Goal: Task Accomplishment & Management: Complete application form

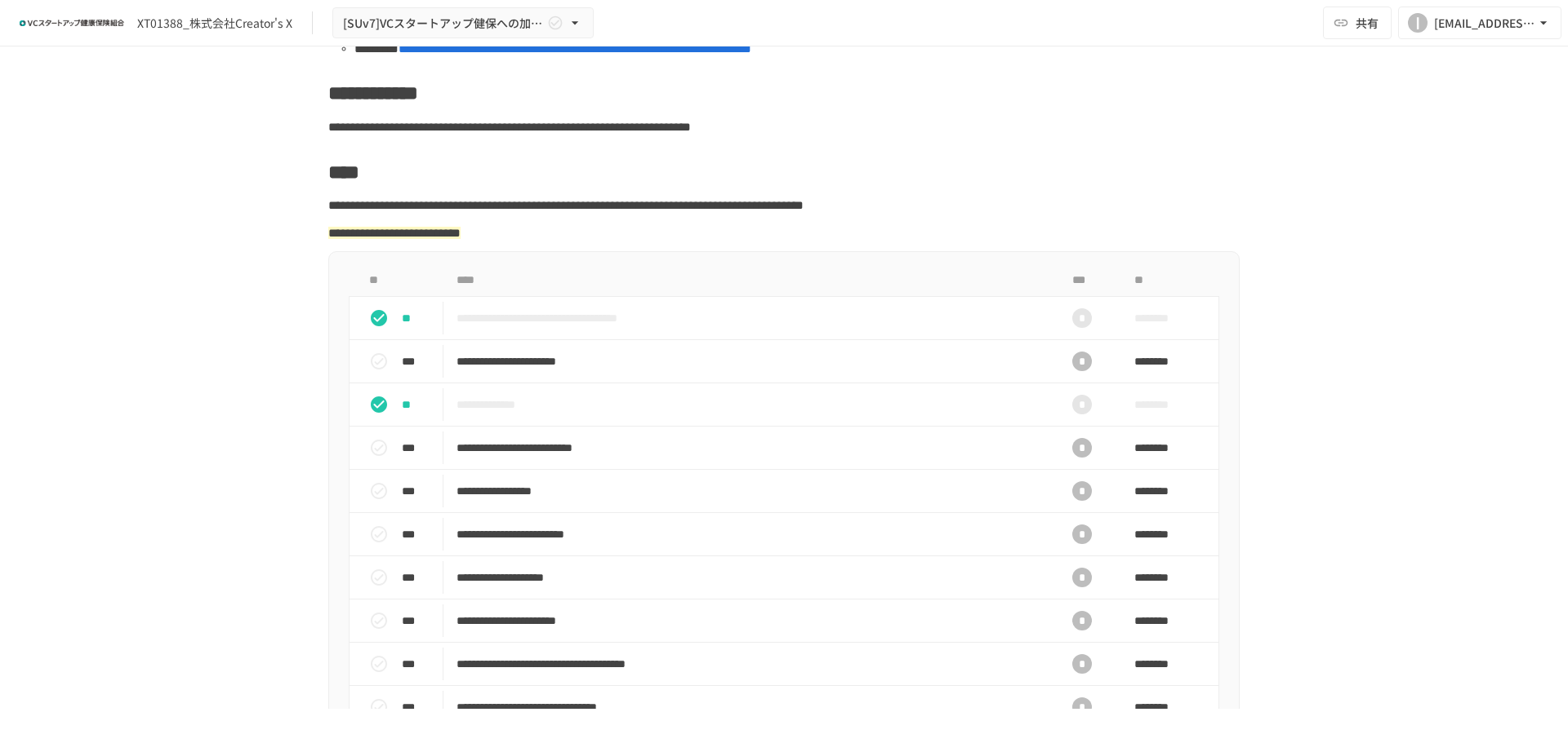
scroll to position [327, 0]
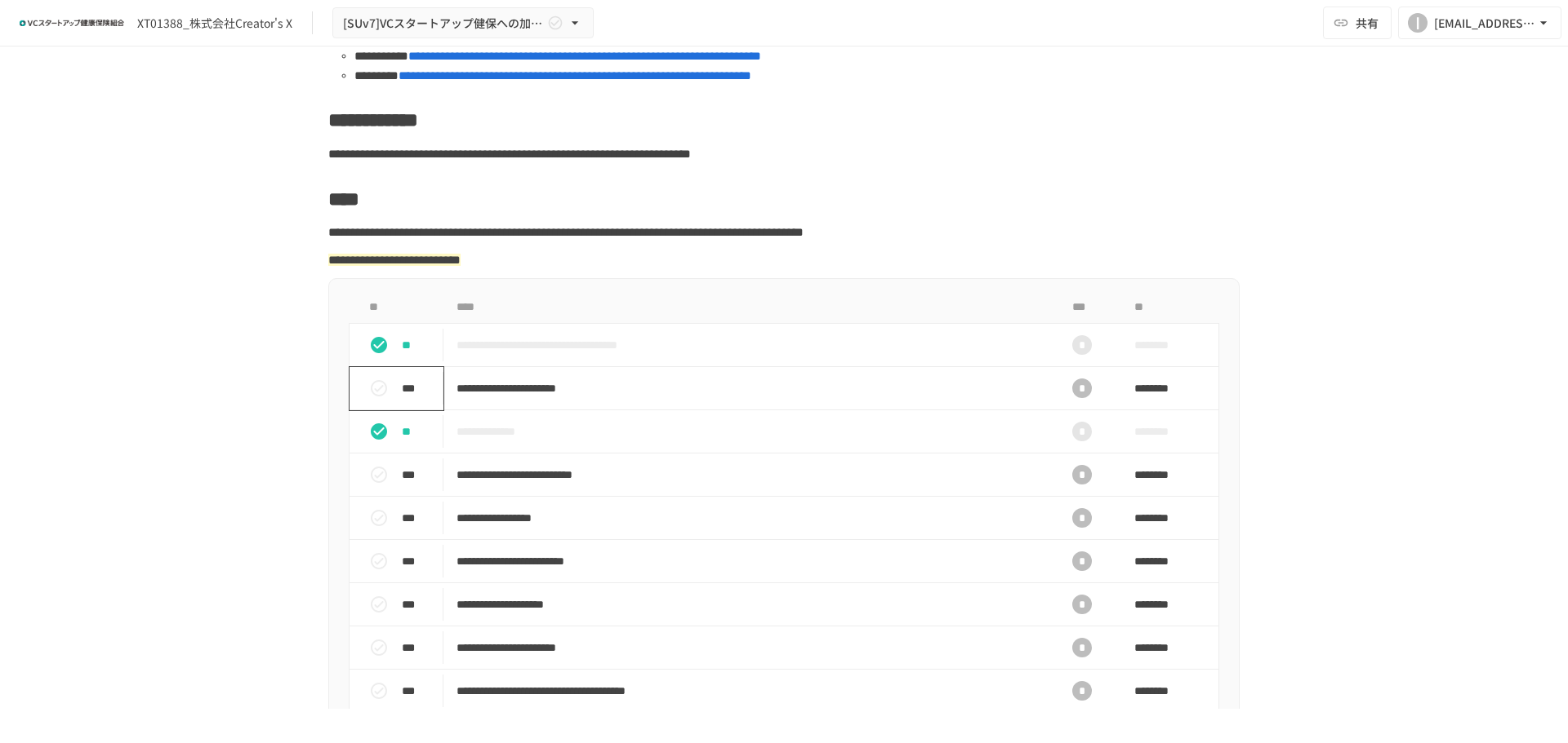
click at [409, 397] on p "***" at bounding box center [418, 388] width 34 height 18
click at [409, 397] on p "**" at bounding box center [418, 388] width 34 height 18
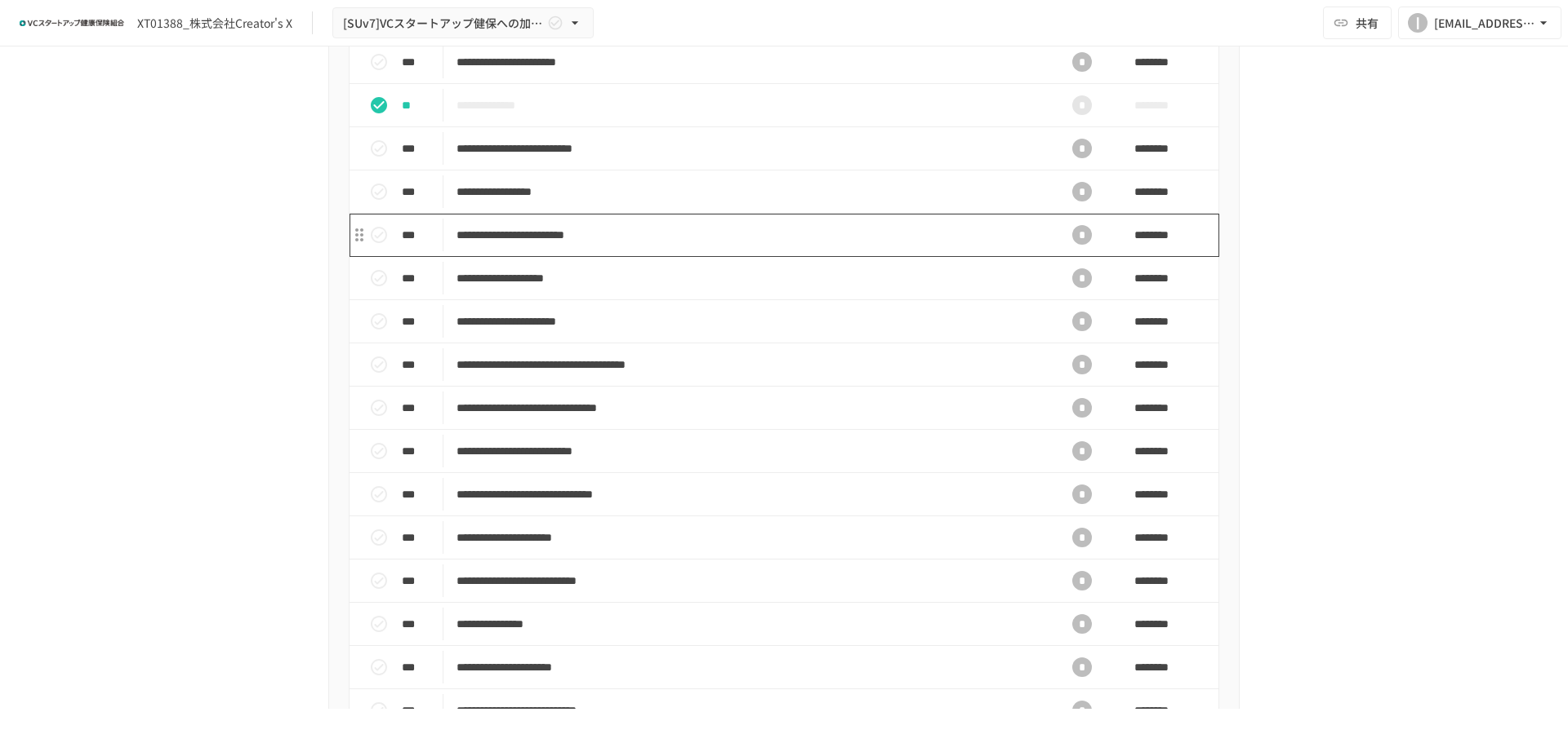
scroll to position [490, 0]
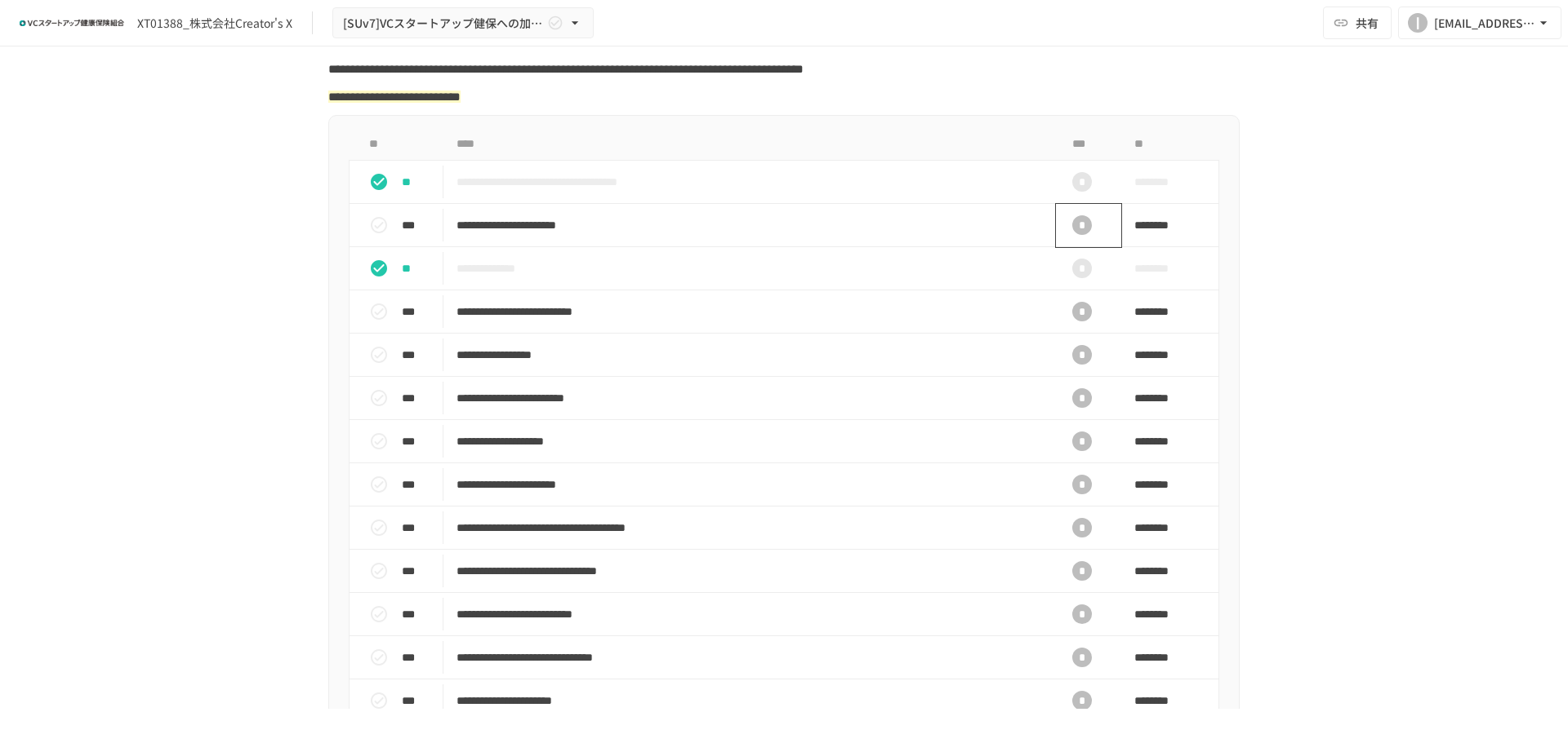
click at [1062, 237] on div "*" at bounding box center [1081, 225] width 52 height 33
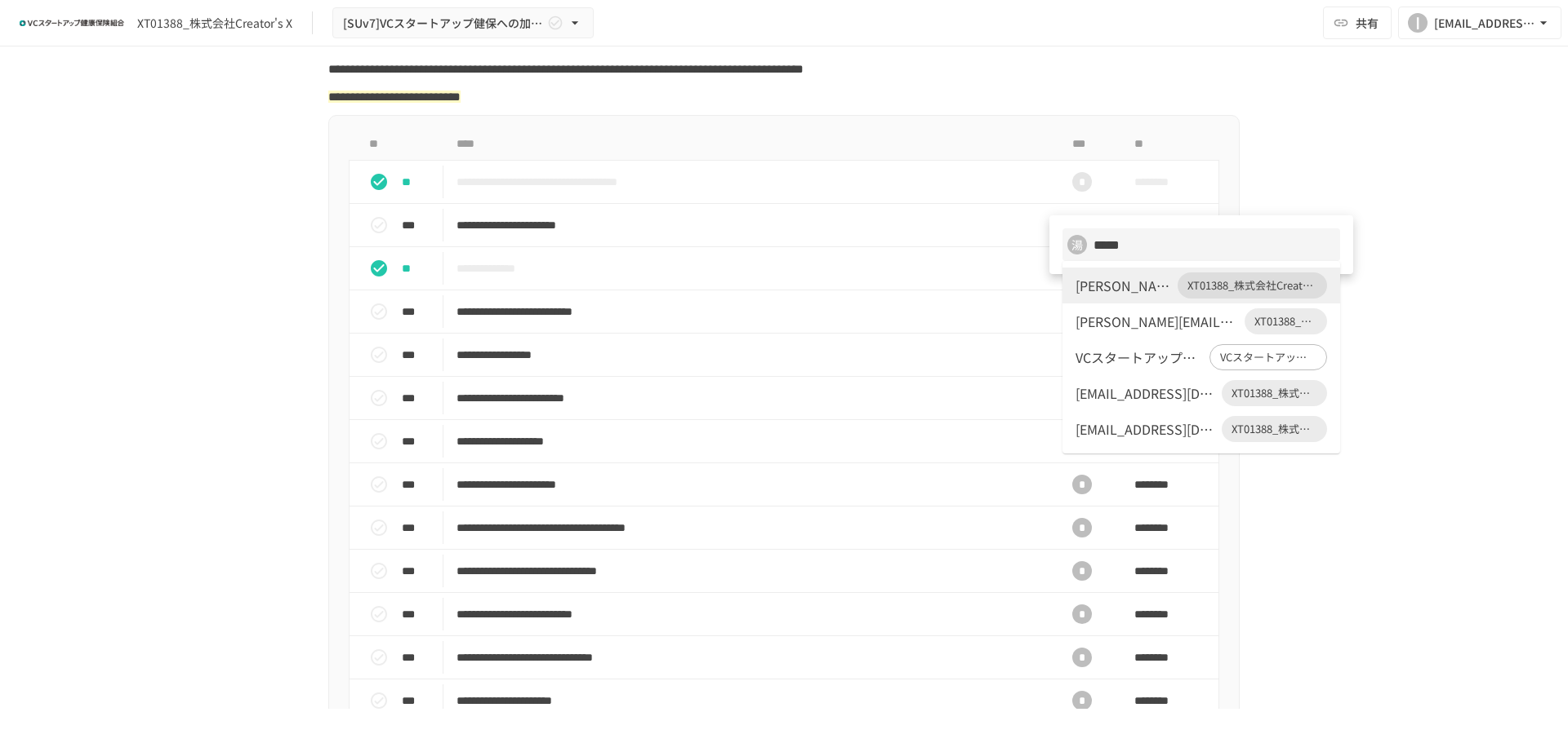
click at [1135, 399] on div "[EMAIL_ADDRESS][DOMAIN_NAME]" at bounding box center [1145, 393] width 139 height 20
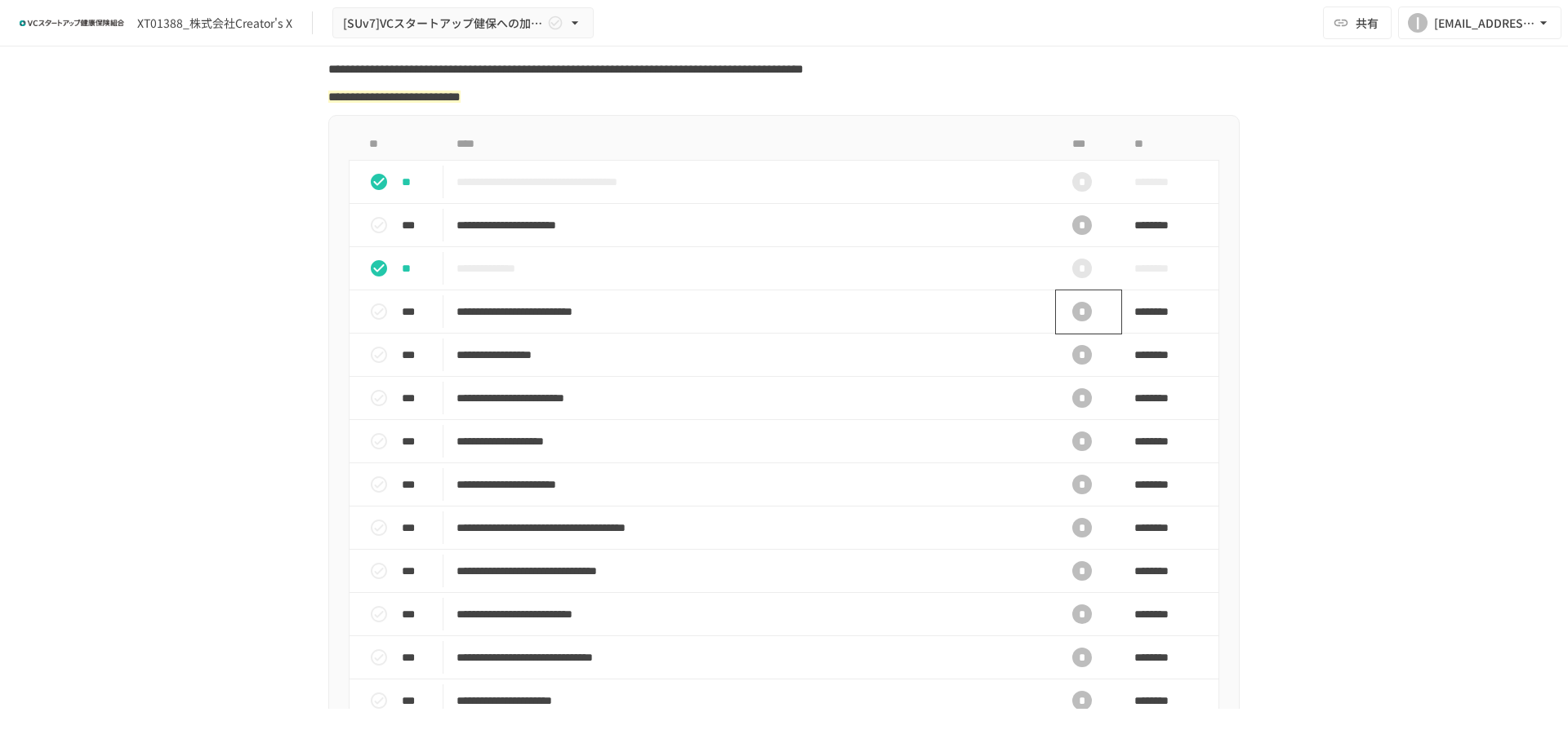
click at [1082, 321] on div "*" at bounding box center [1082, 312] width 20 height 20
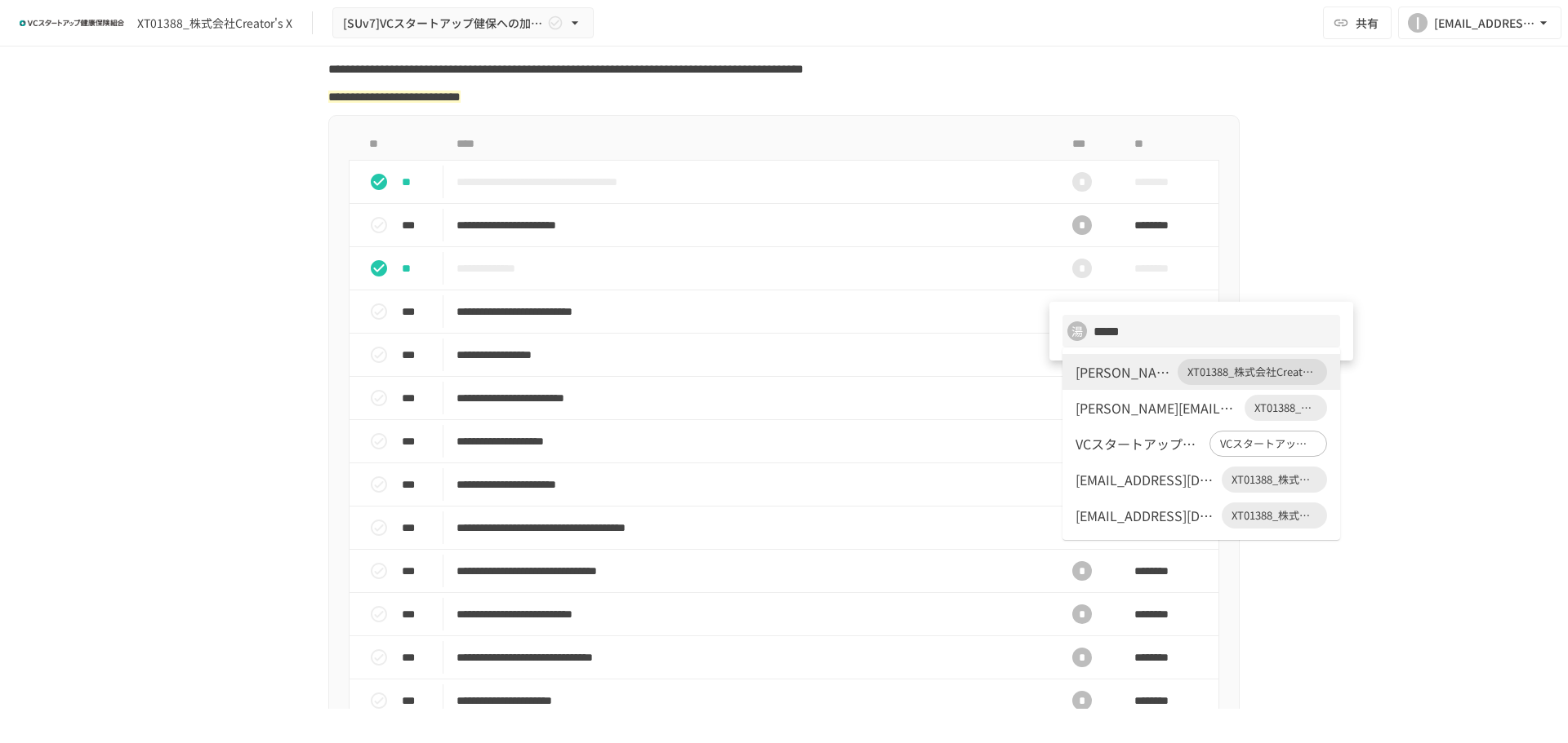
click at [1123, 476] on div "[EMAIL_ADDRESS][DOMAIN_NAME]" at bounding box center [1145, 479] width 139 height 20
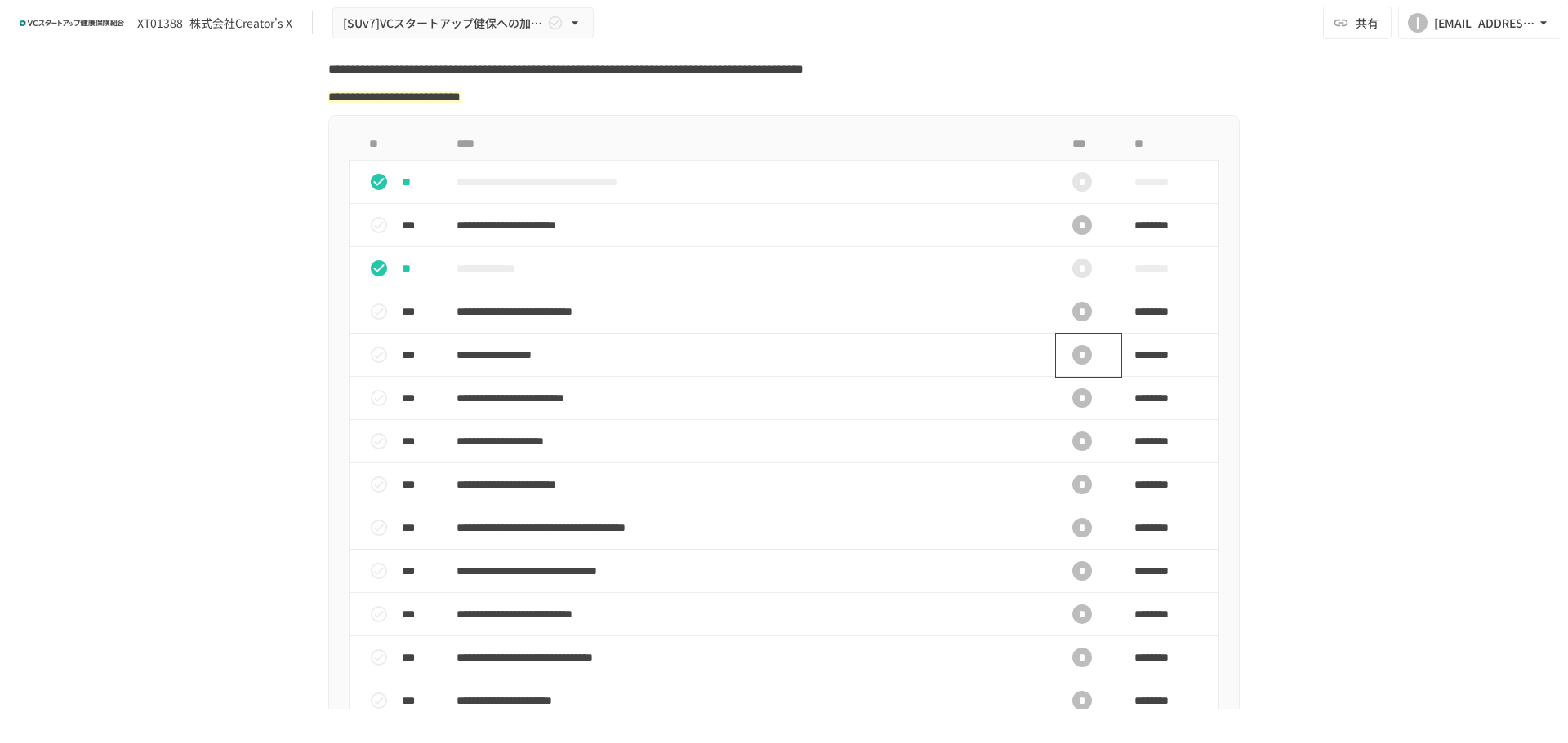
click at [1072, 364] on div "*" at bounding box center [1082, 355] width 20 height 20
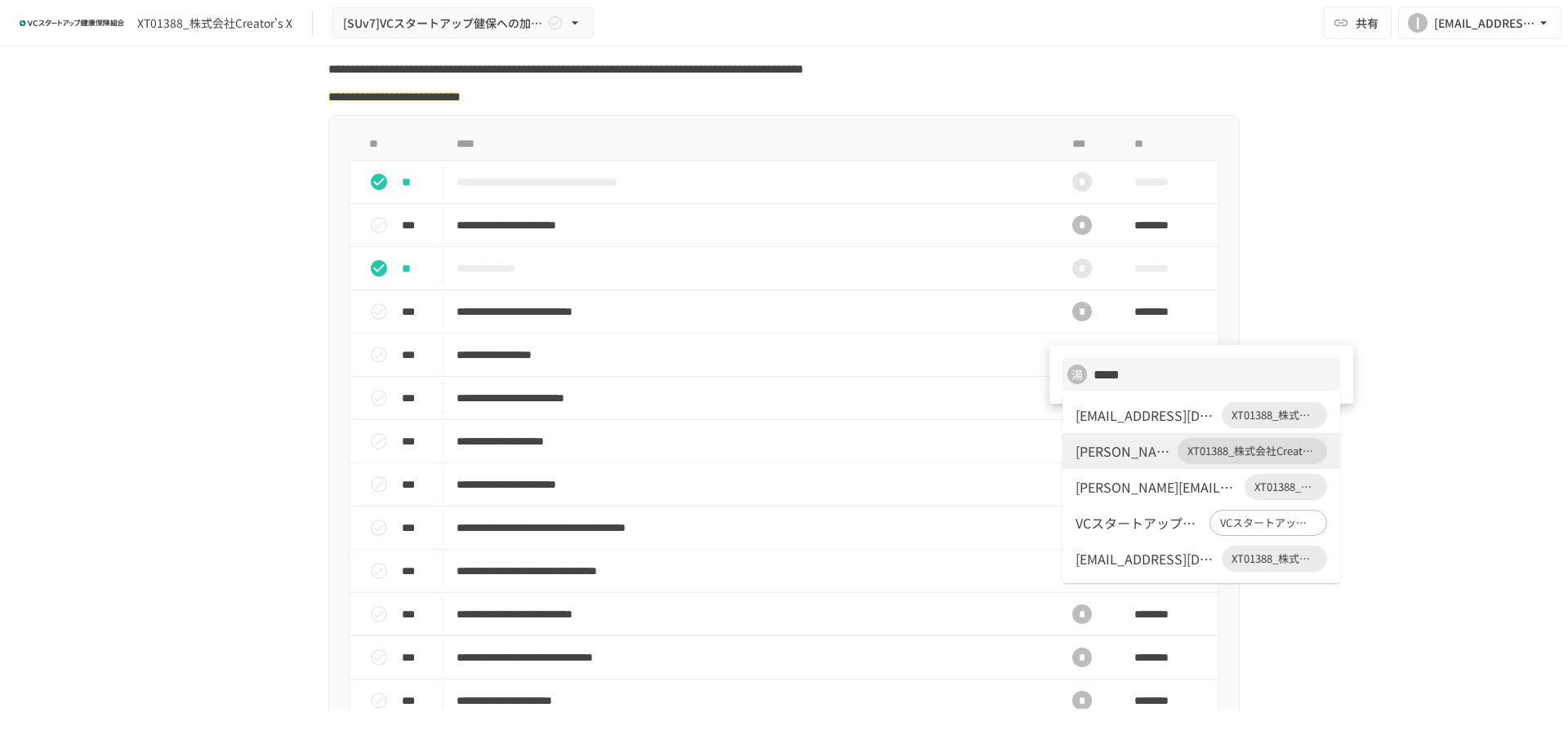
click at [1121, 408] on div "[EMAIL_ADDRESS][DOMAIN_NAME]" at bounding box center [1145, 415] width 139 height 20
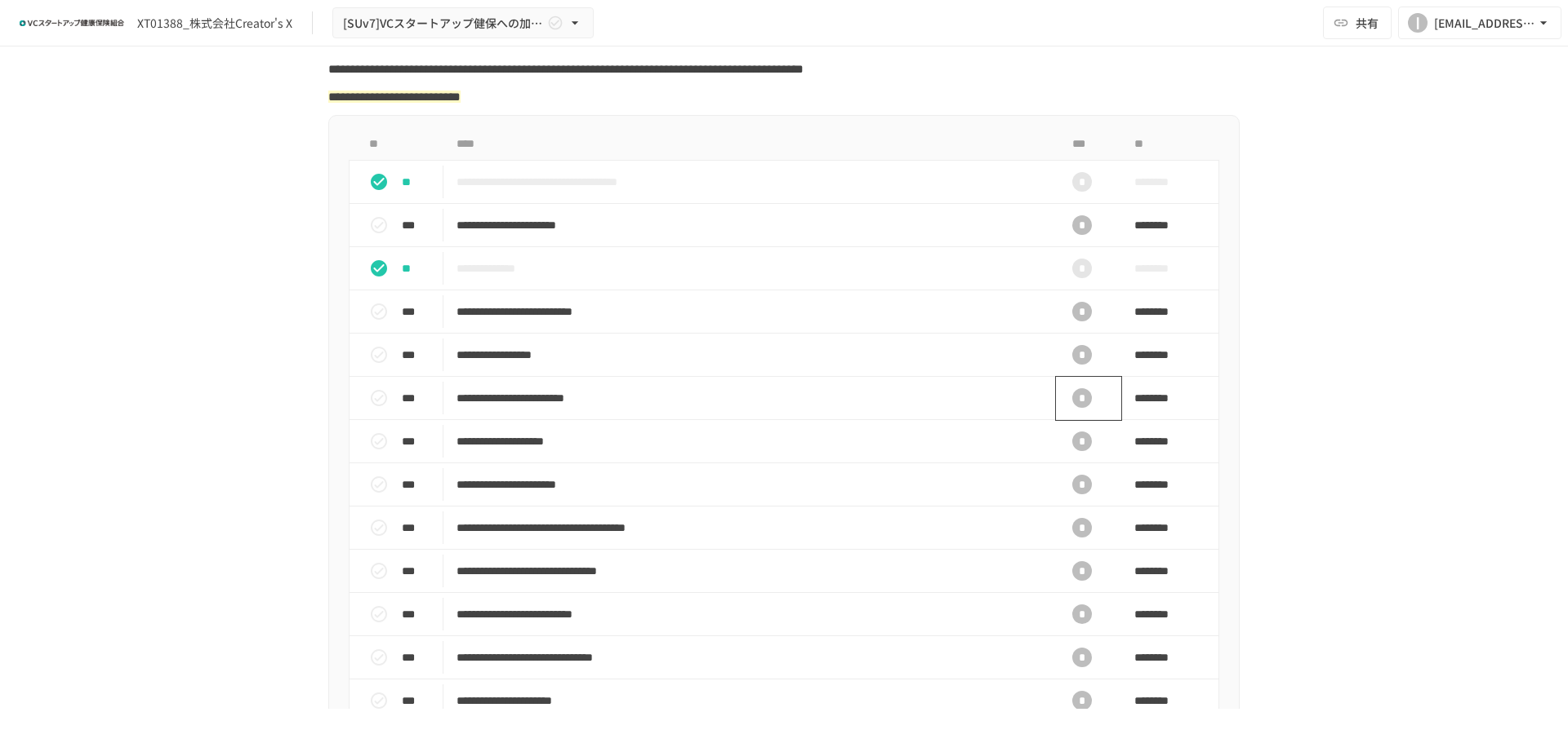
click at [1074, 408] on div "*" at bounding box center [1082, 397] width 20 height 20
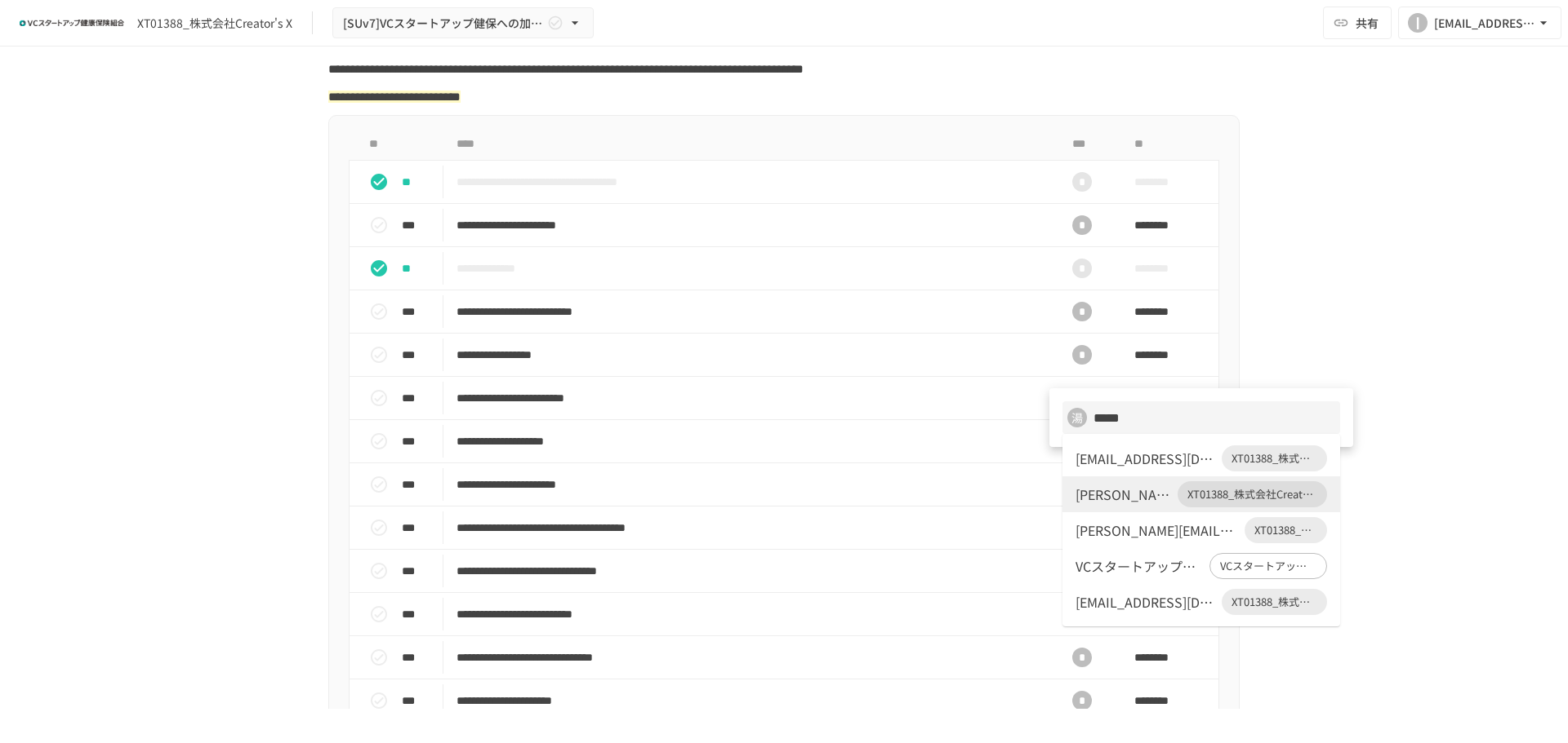
click at [1116, 456] on div "[EMAIL_ADDRESS][DOMAIN_NAME]" at bounding box center [1145, 459] width 139 height 20
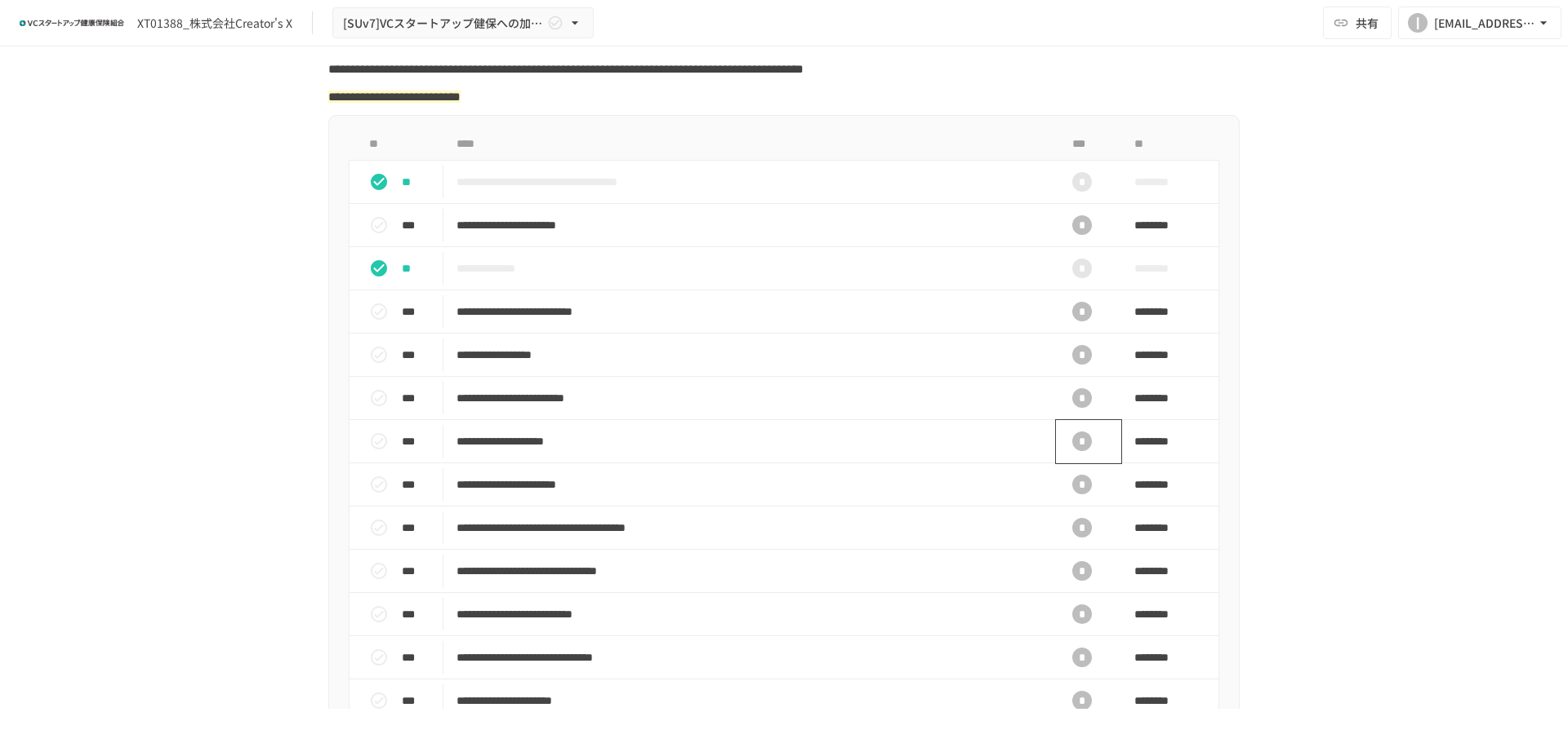
click at [1072, 451] on div "*" at bounding box center [1082, 441] width 20 height 20
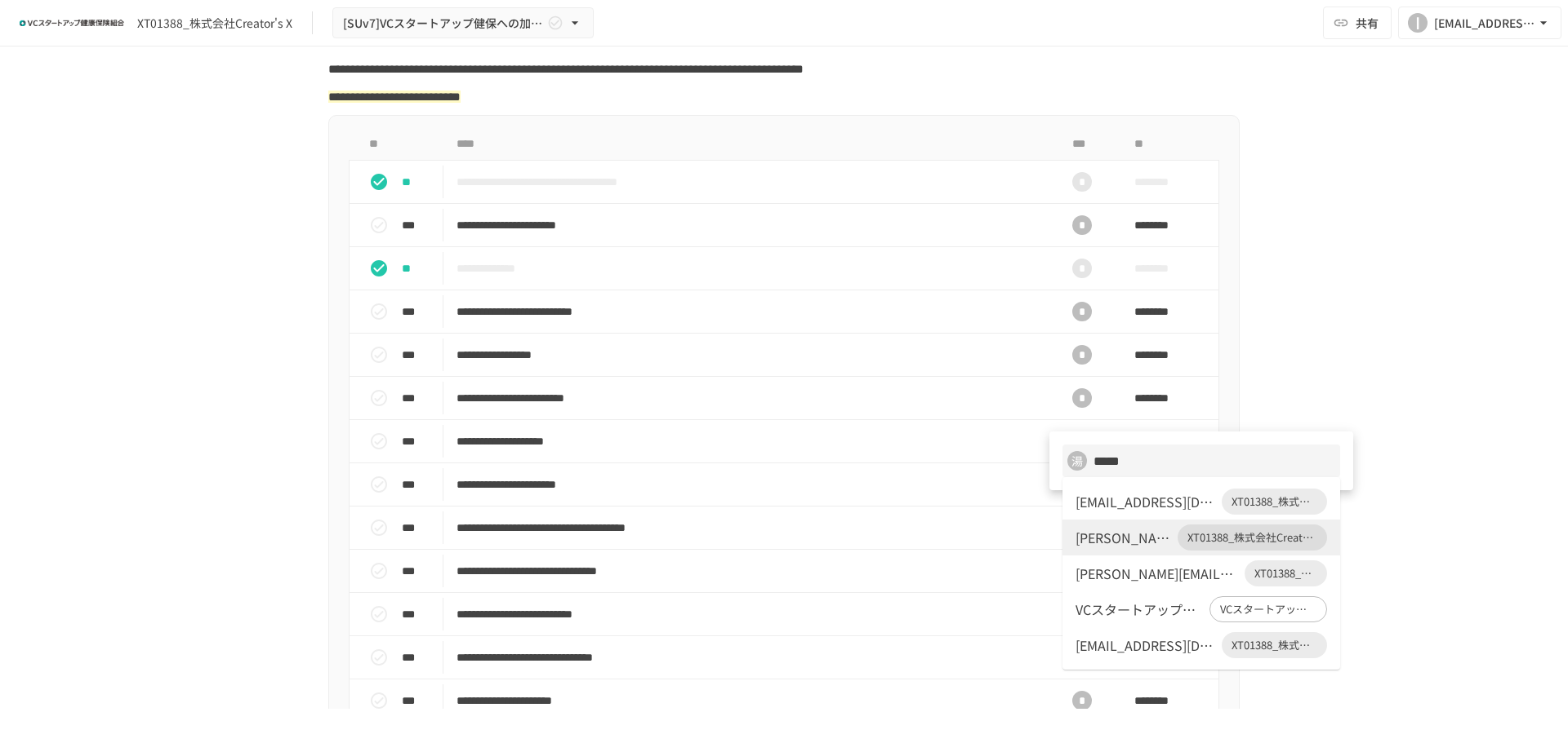
drag, startPoint x: 1128, startPoint y: 503, endPoint x: 1107, endPoint y: 492, distance: 23.7
click at [1128, 503] on div "[EMAIL_ADDRESS][DOMAIN_NAME]" at bounding box center [1145, 501] width 139 height 20
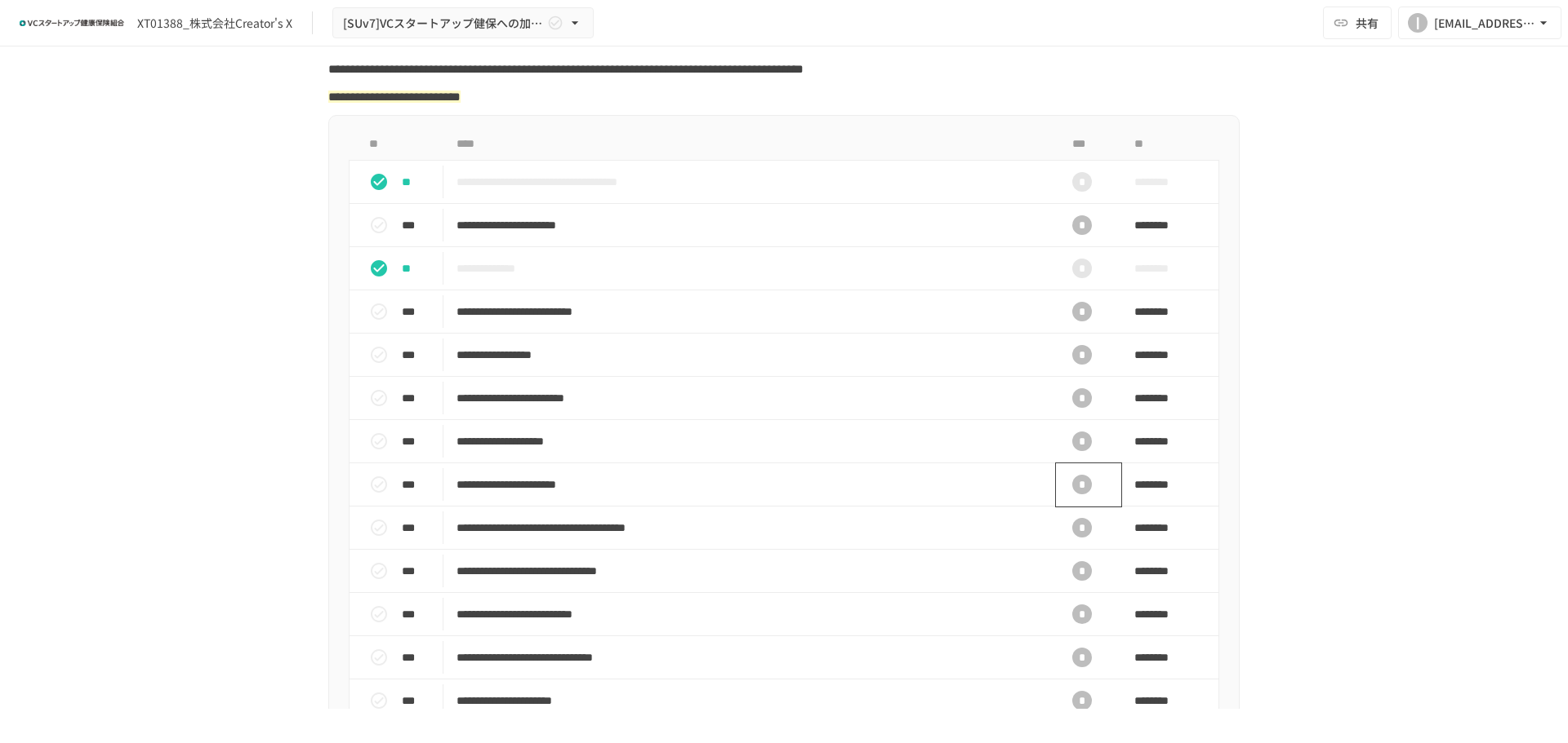
click at [1085, 491] on div "*" at bounding box center [1081, 484] width 52 height 33
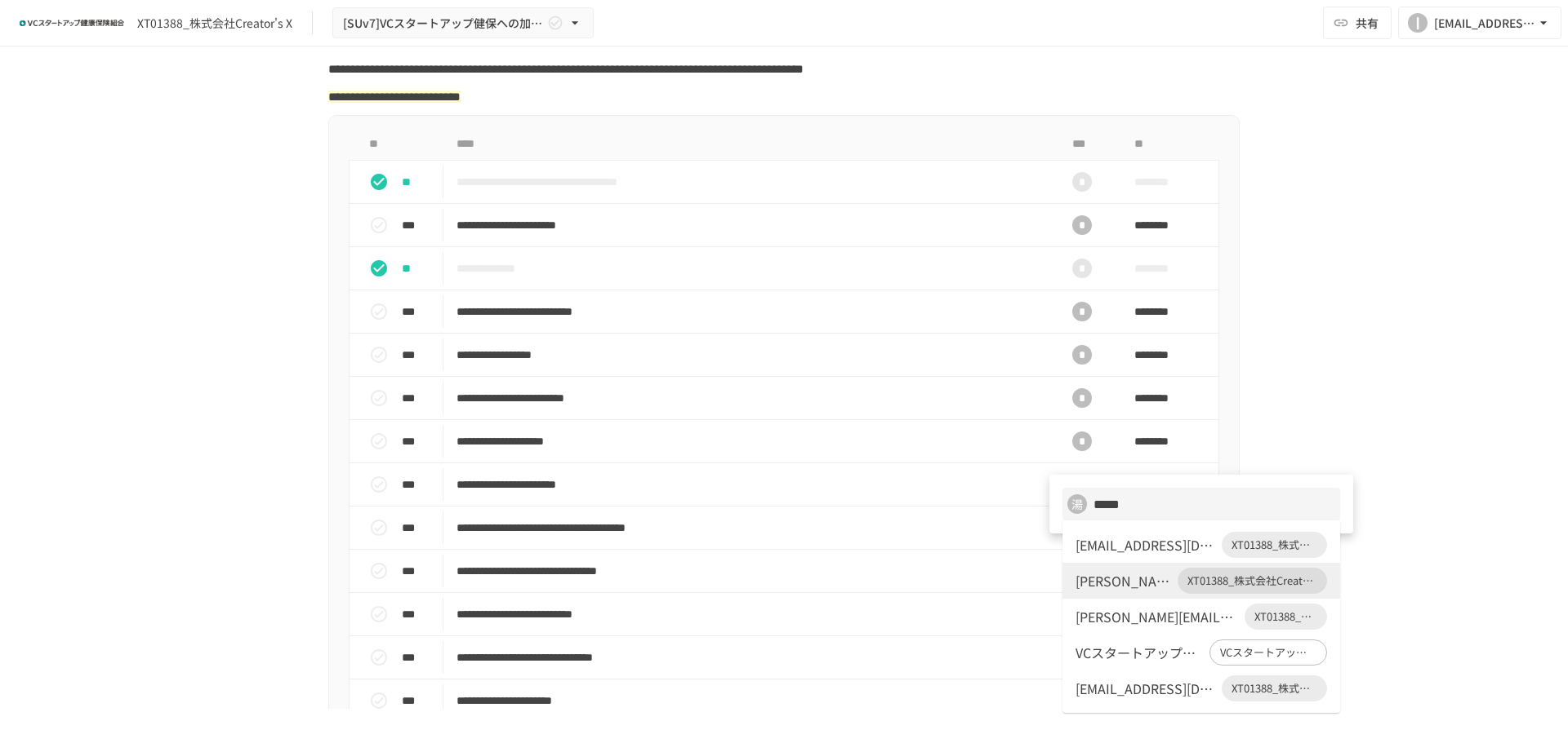
click at [1119, 529] on li "[EMAIL_ADDRESS][DOMAIN_NAME] XT01388_株式会社Creator's X" at bounding box center [1200, 545] width 278 height 36
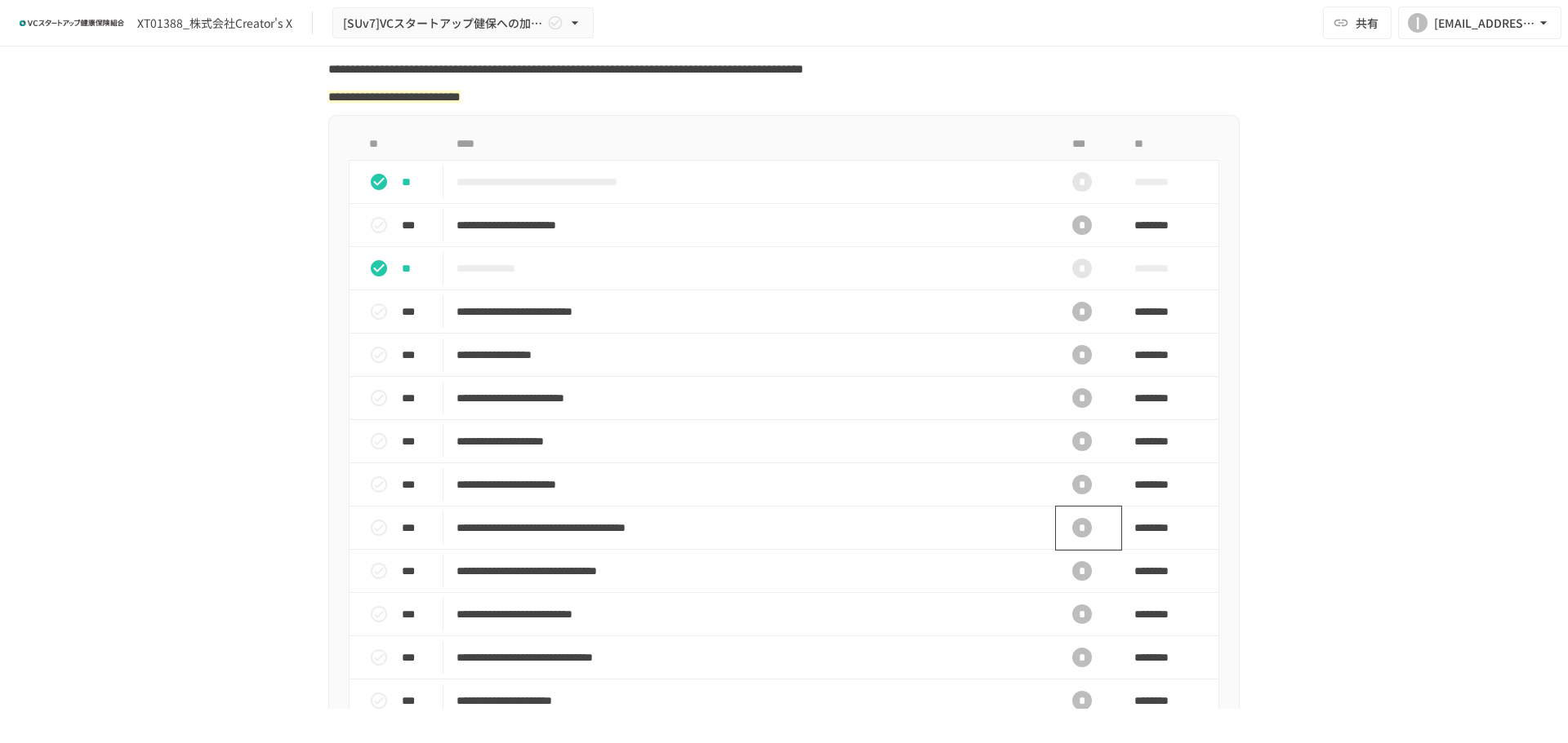
scroll to position [735, 0]
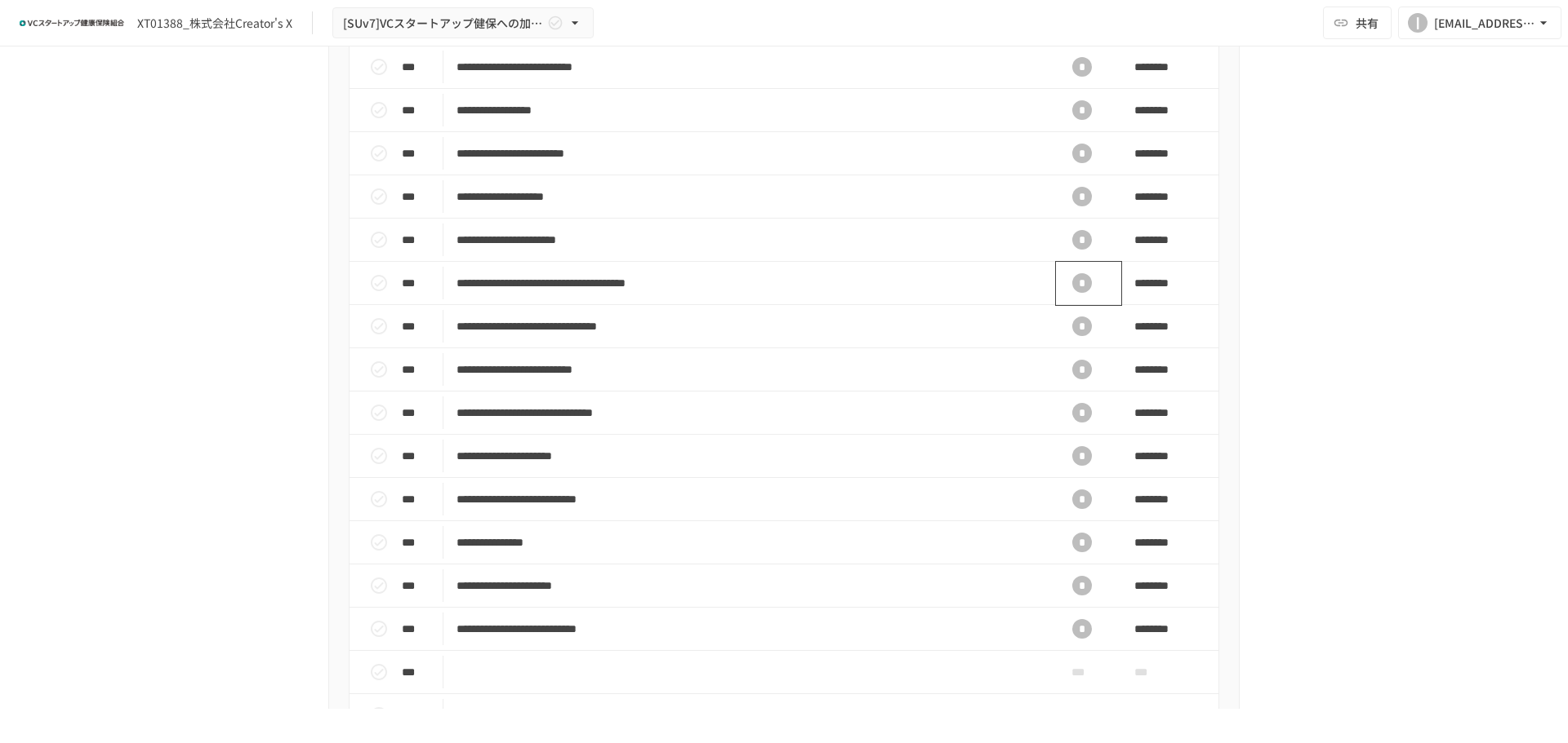
click at [1077, 299] on div "*" at bounding box center [1081, 283] width 52 height 33
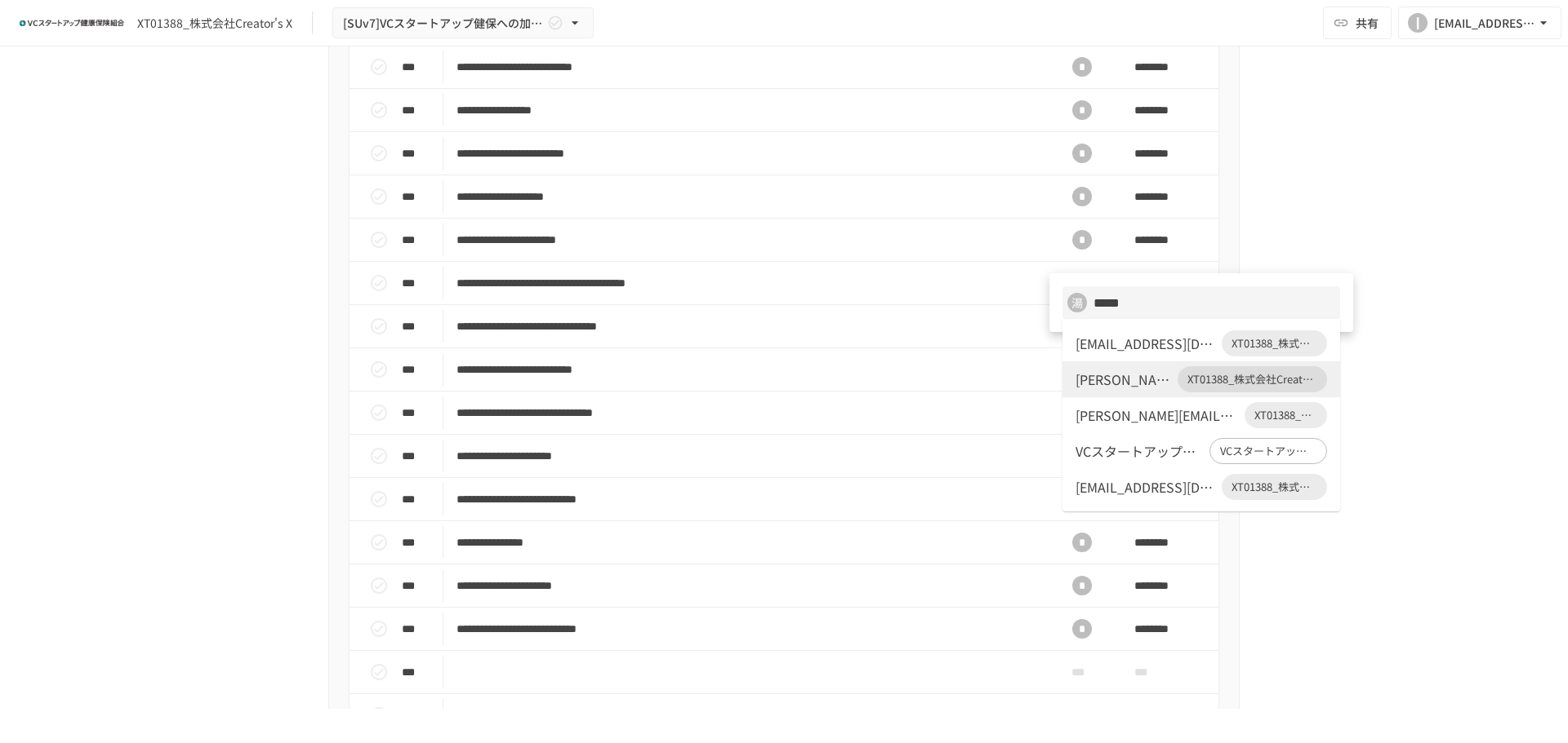
click at [1093, 359] on li "[EMAIL_ADDRESS][DOMAIN_NAME] XT01388_株式会社Creator's X" at bounding box center [1200, 344] width 278 height 36
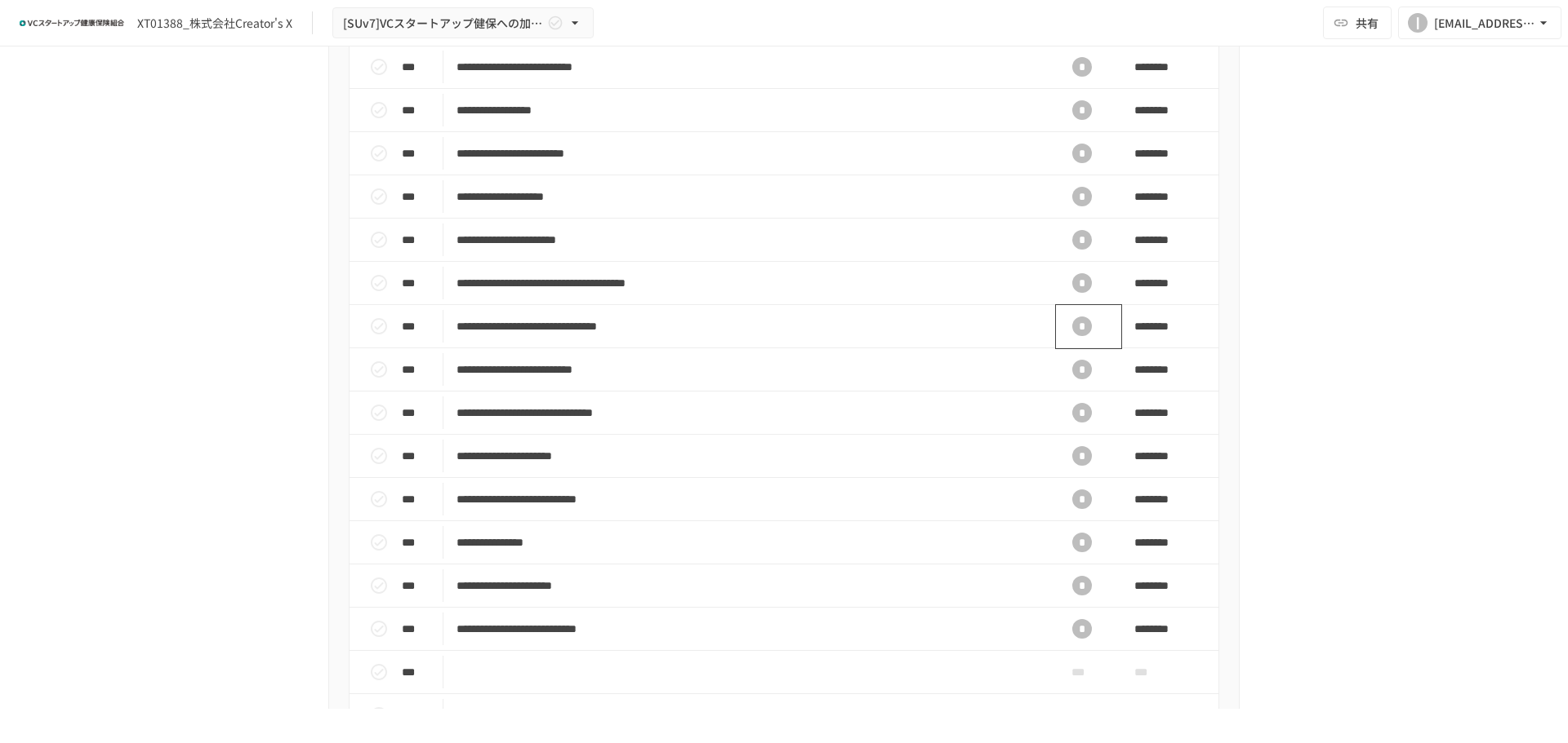
click at [1072, 343] on div "*" at bounding box center [1081, 326] width 52 height 33
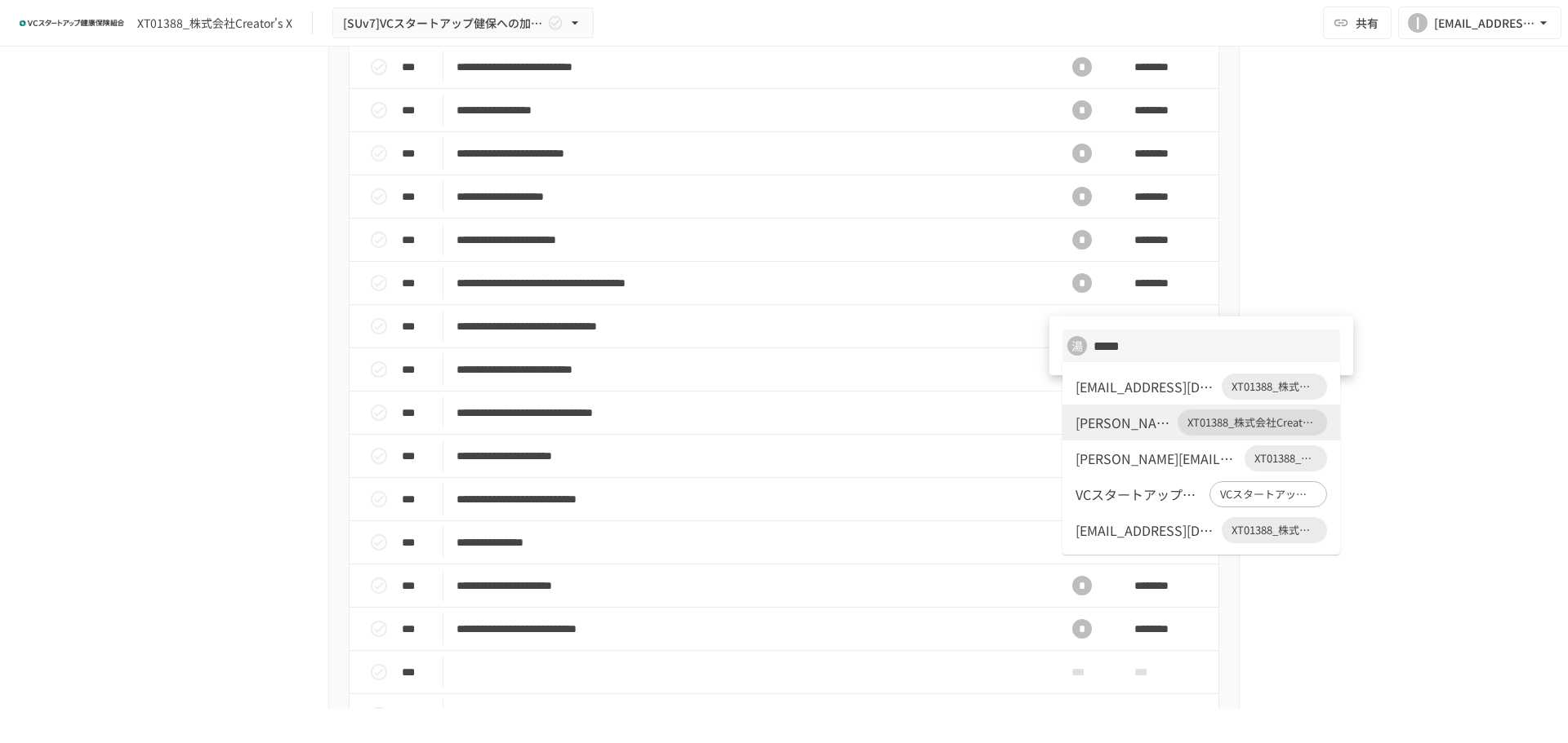
click at [1105, 389] on div "[EMAIL_ADDRESS][DOMAIN_NAME]" at bounding box center [1145, 386] width 139 height 20
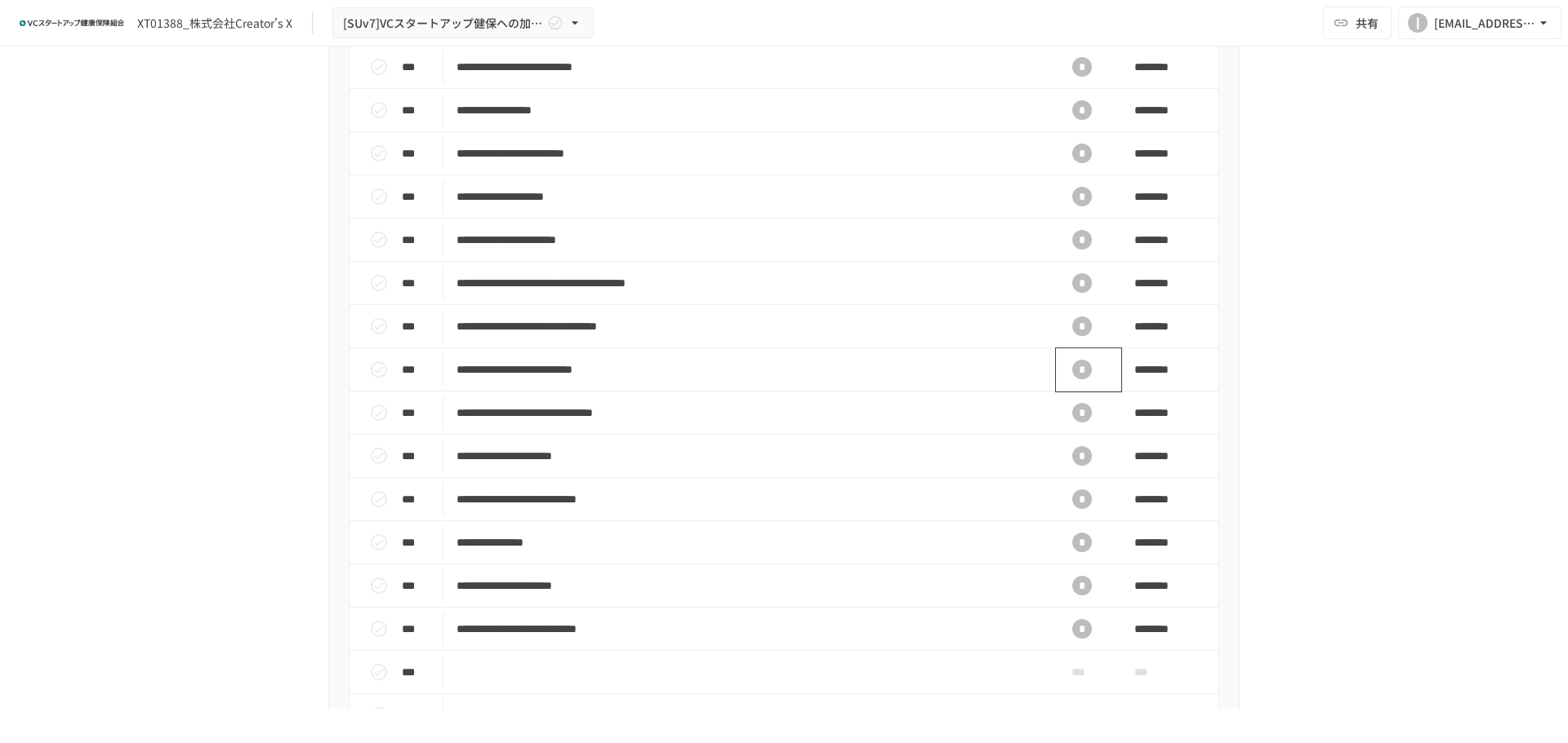
click at [1087, 386] on div "*" at bounding box center [1081, 369] width 52 height 33
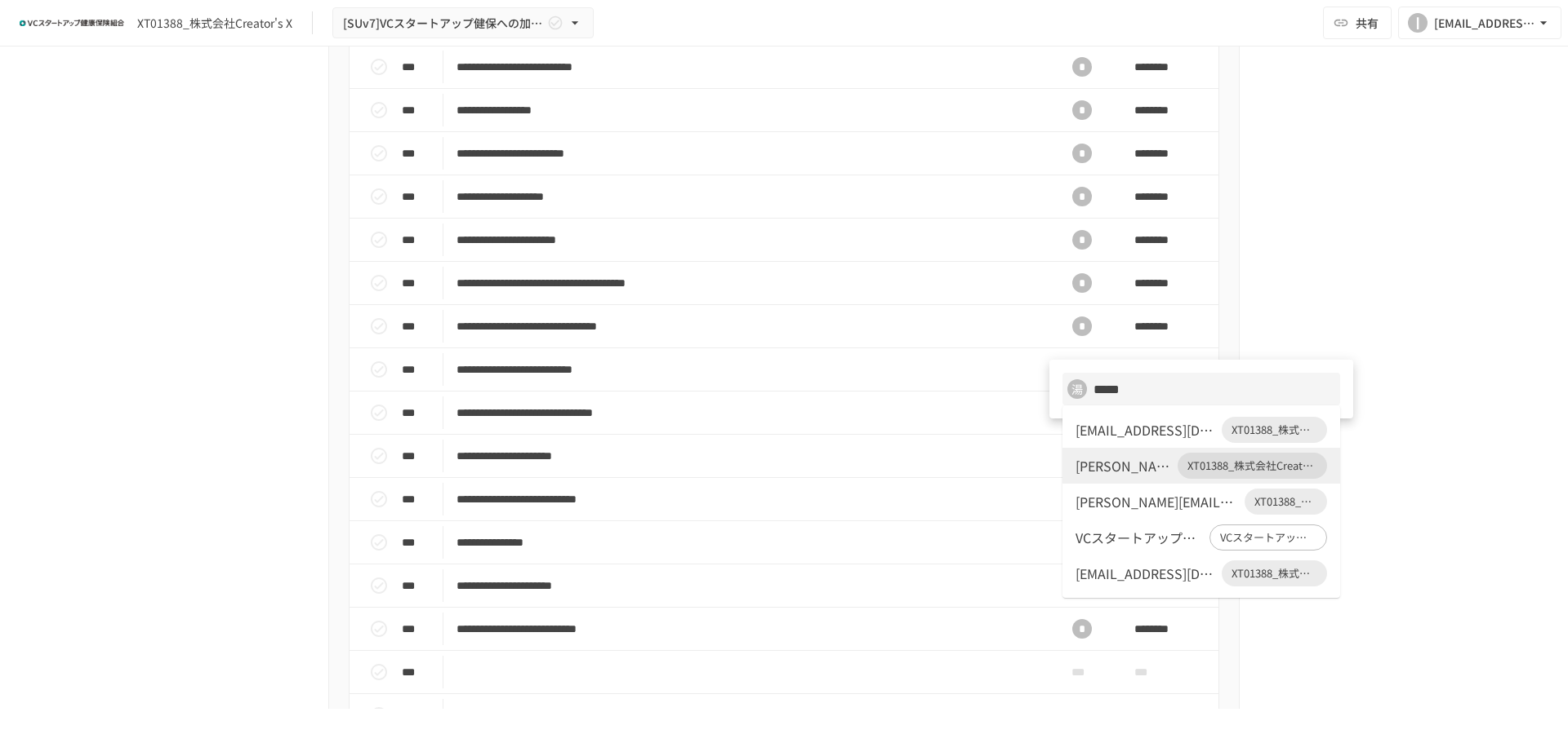
click at [1137, 425] on div "[EMAIL_ADDRESS][DOMAIN_NAME]" at bounding box center [1145, 429] width 139 height 20
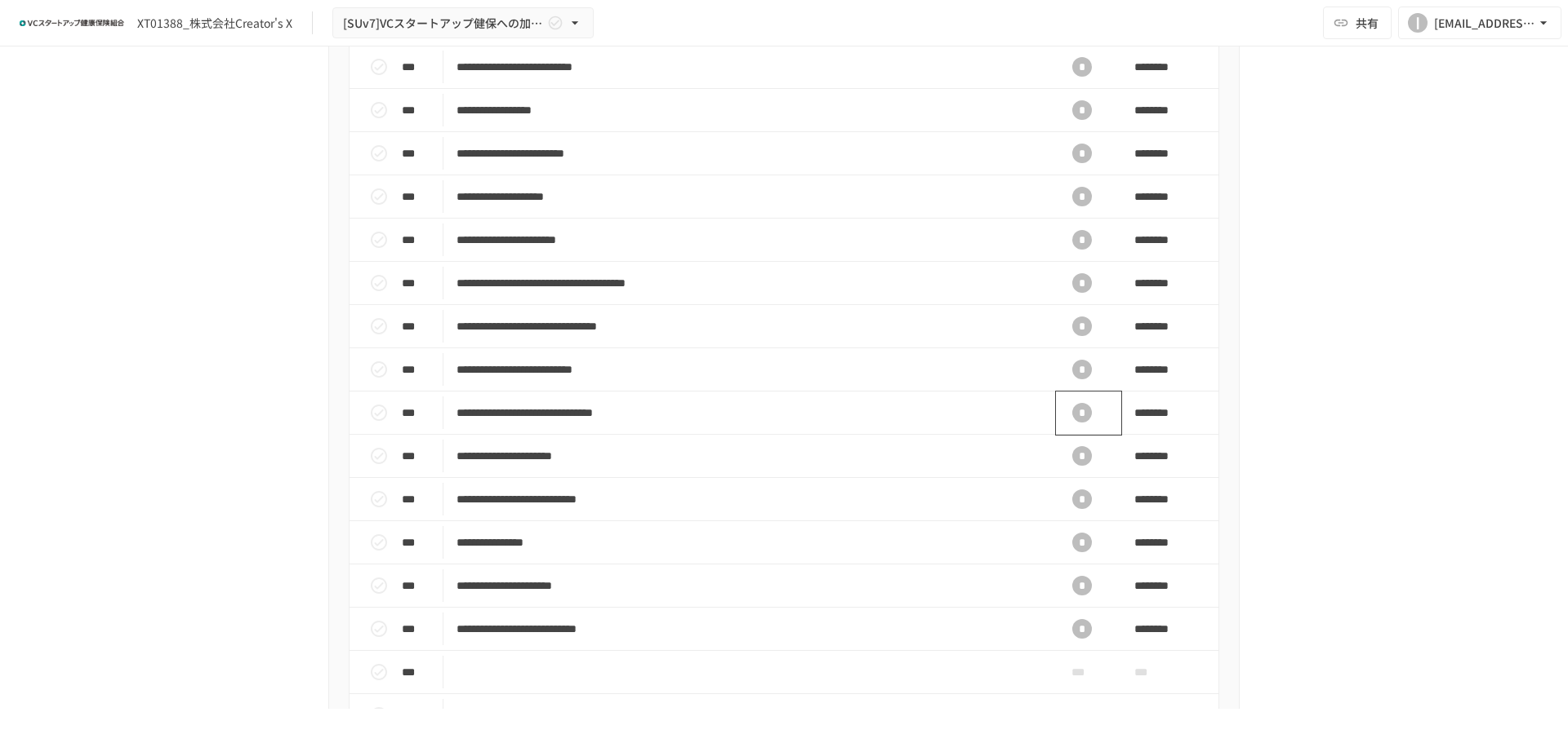
click at [1073, 423] on div "*" at bounding box center [1082, 412] width 20 height 20
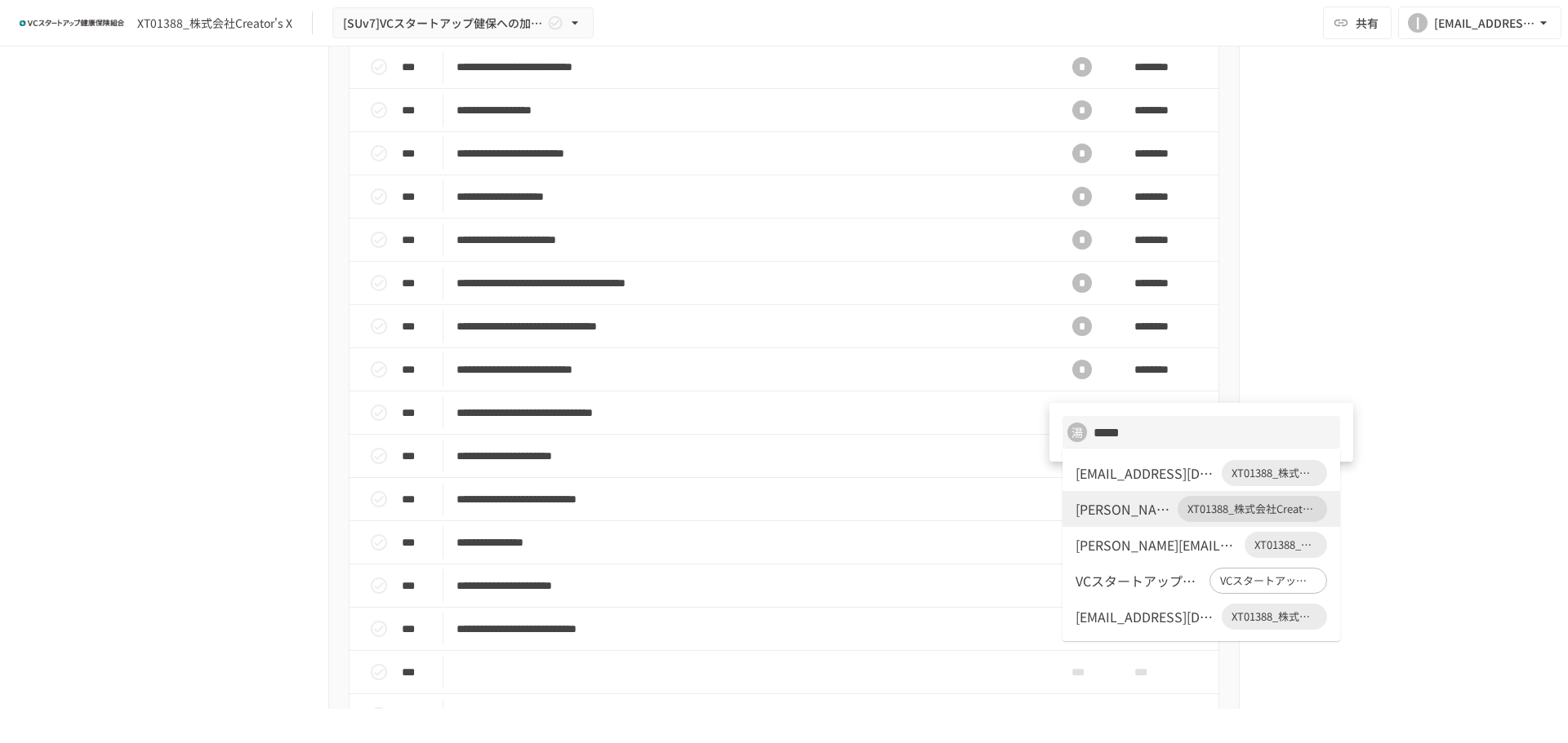
click at [1105, 467] on div "[EMAIL_ADDRESS][DOMAIN_NAME]" at bounding box center [1145, 473] width 139 height 20
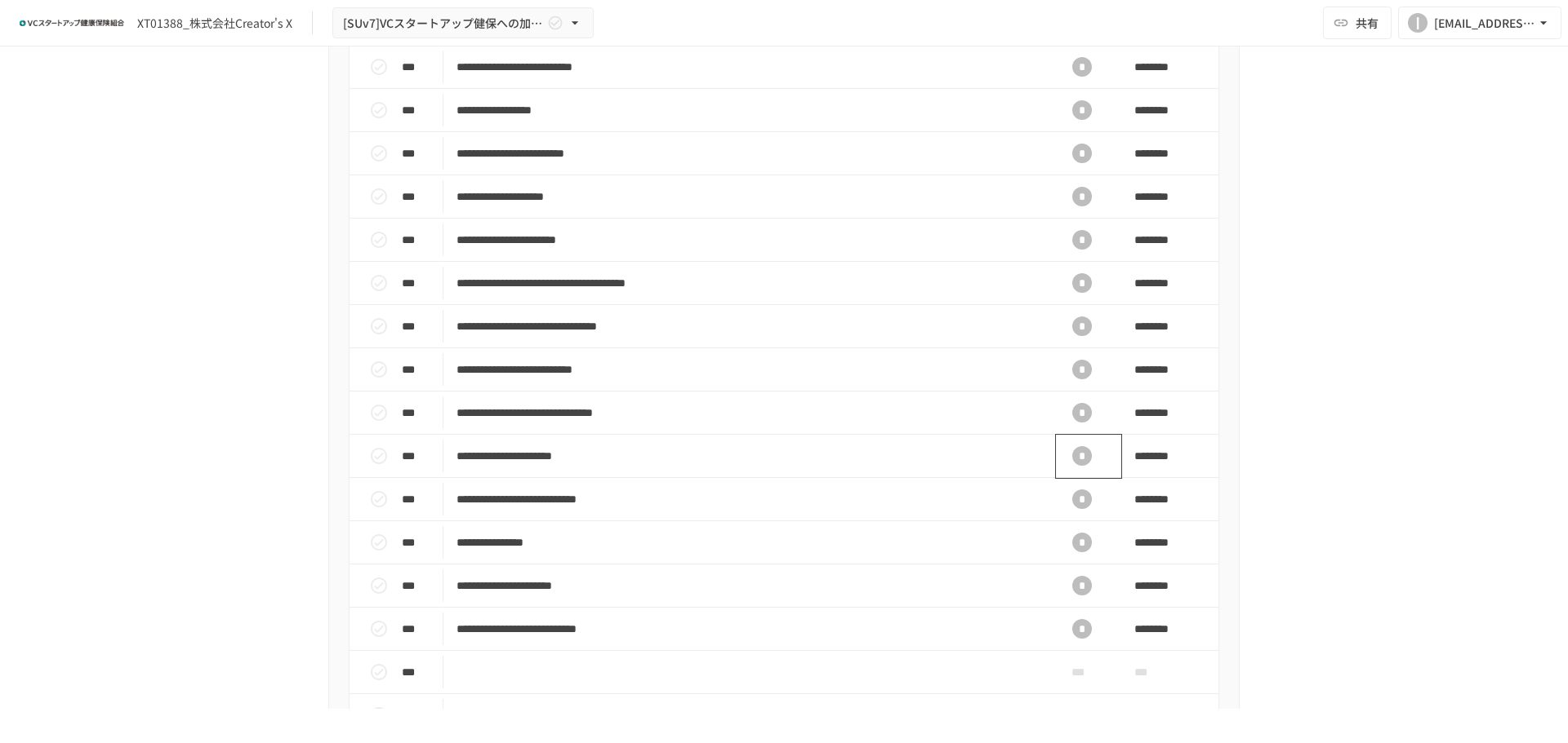
click at [1092, 473] on div "*" at bounding box center [1081, 456] width 52 height 33
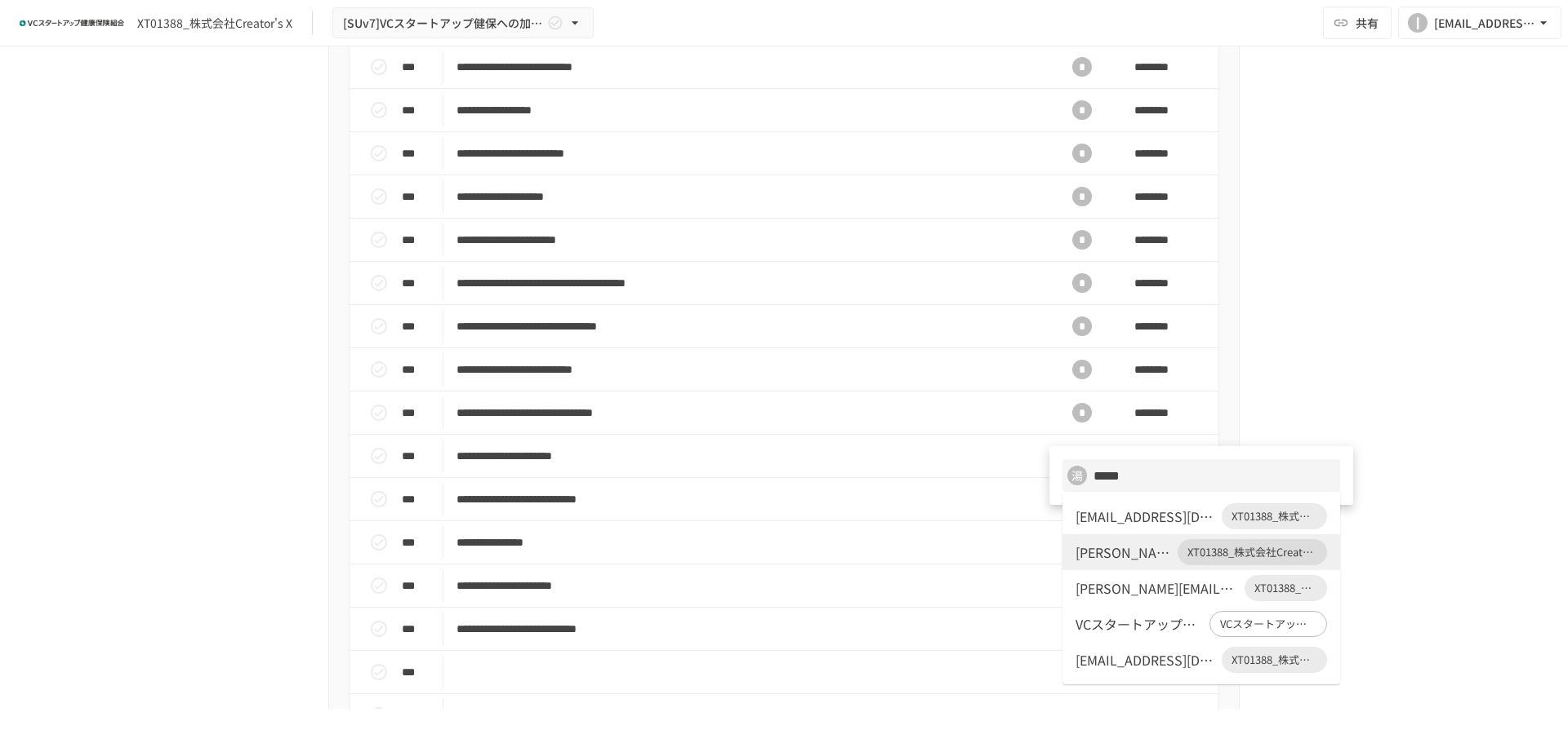
click at [1118, 512] on div "[EMAIL_ADDRESS][DOMAIN_NAME]" at bounding box center [1145, 516] width 139 height 20
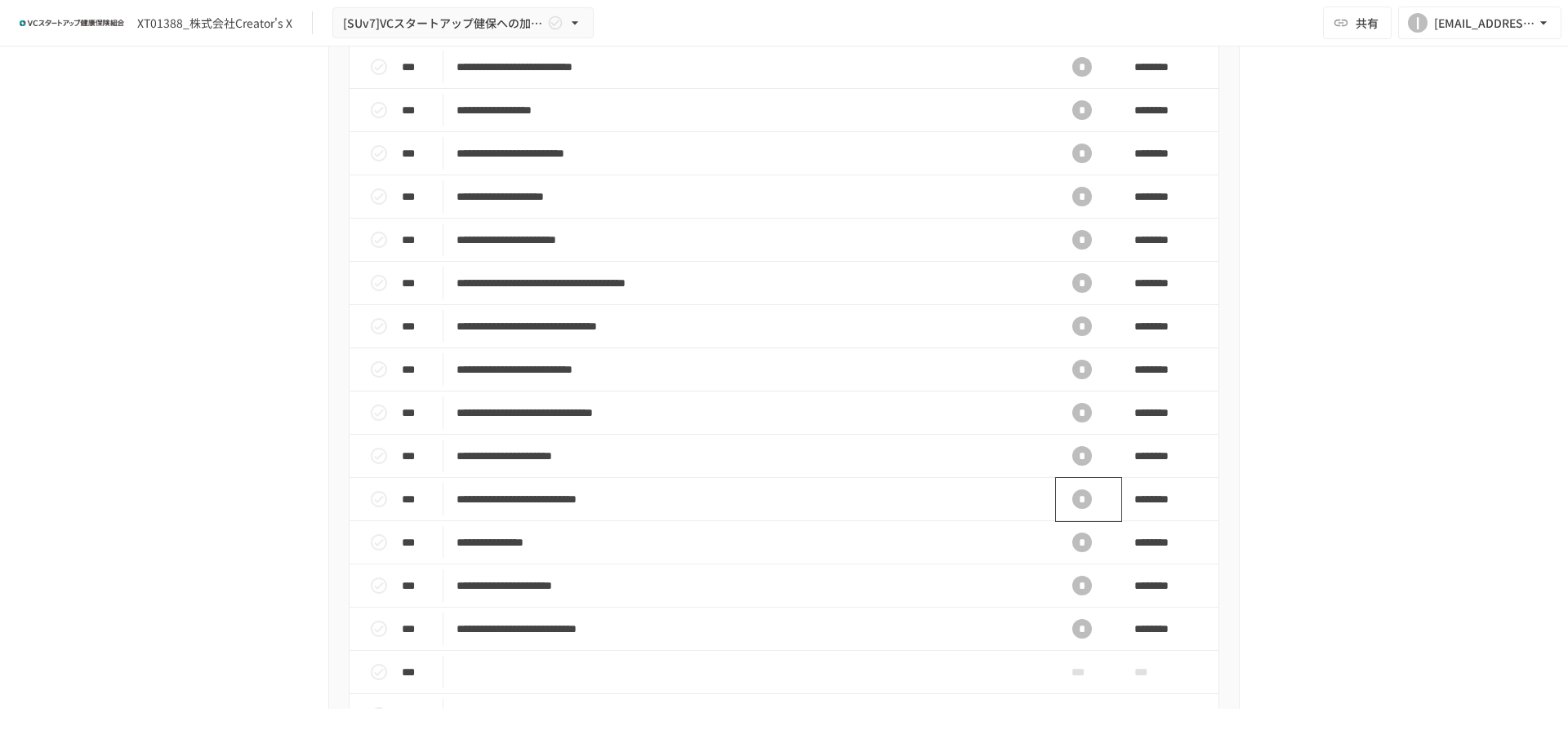
click at [1090, 514] on div "*" at bounding box center [1081, 499] width 52 height 33
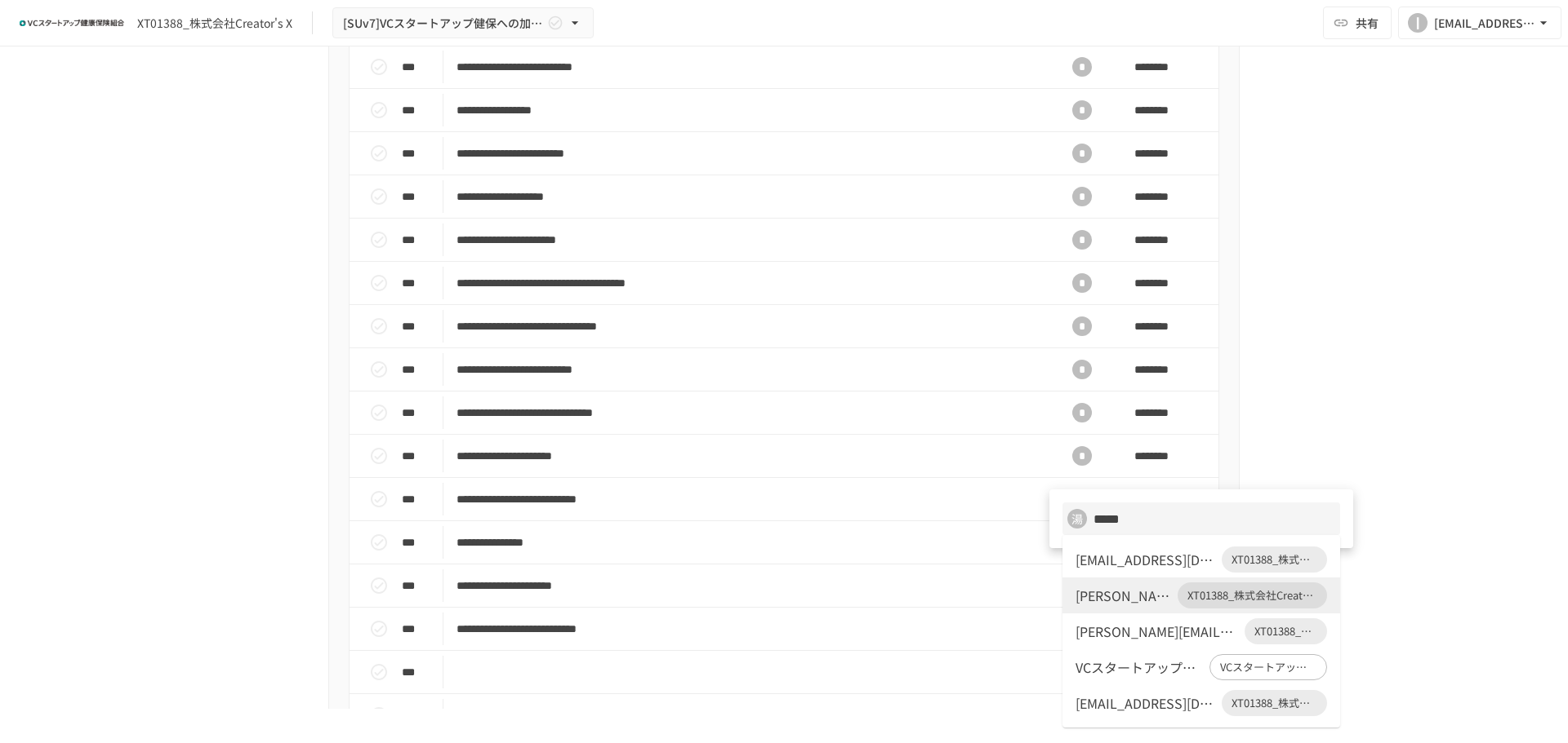
click at [1119, 559] on div "[EMAIL_ADDRESS][DOMAIN_NAME]" at bounding box center [1145, 559] width 139 height 20
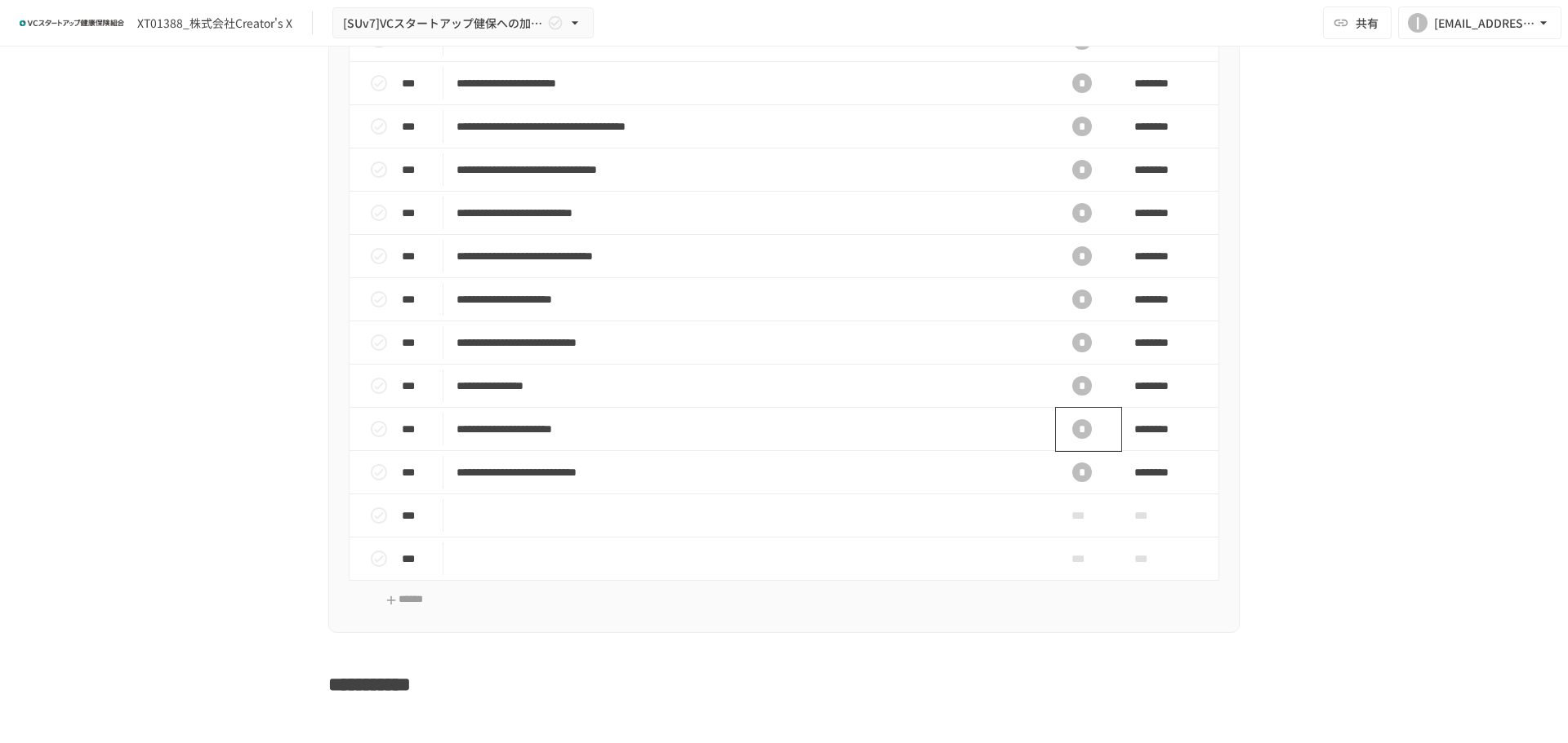
scroll to position [897, 0]
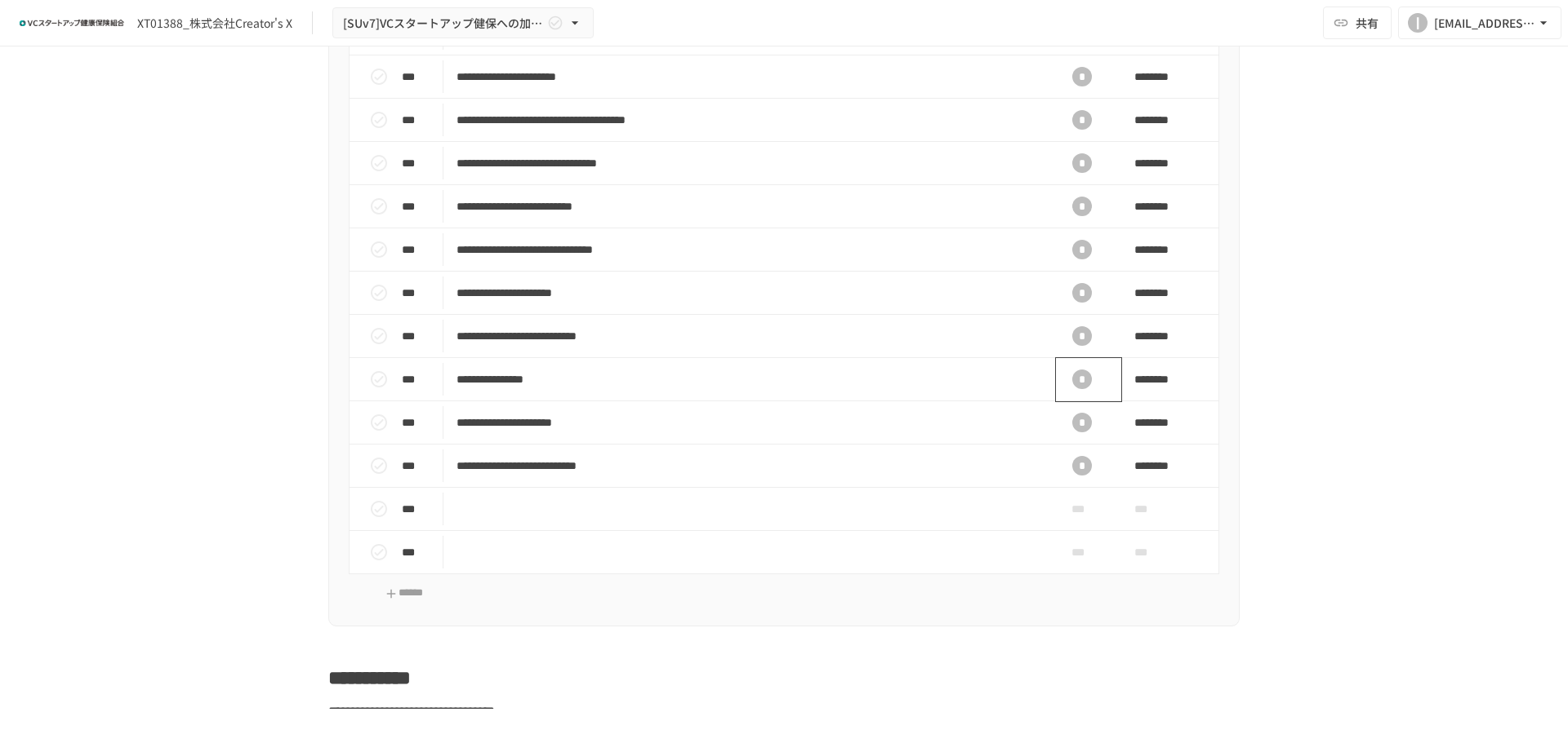
click at [1085, 389] on div "*" at bounding box center [1082, 380] width 20 height 20
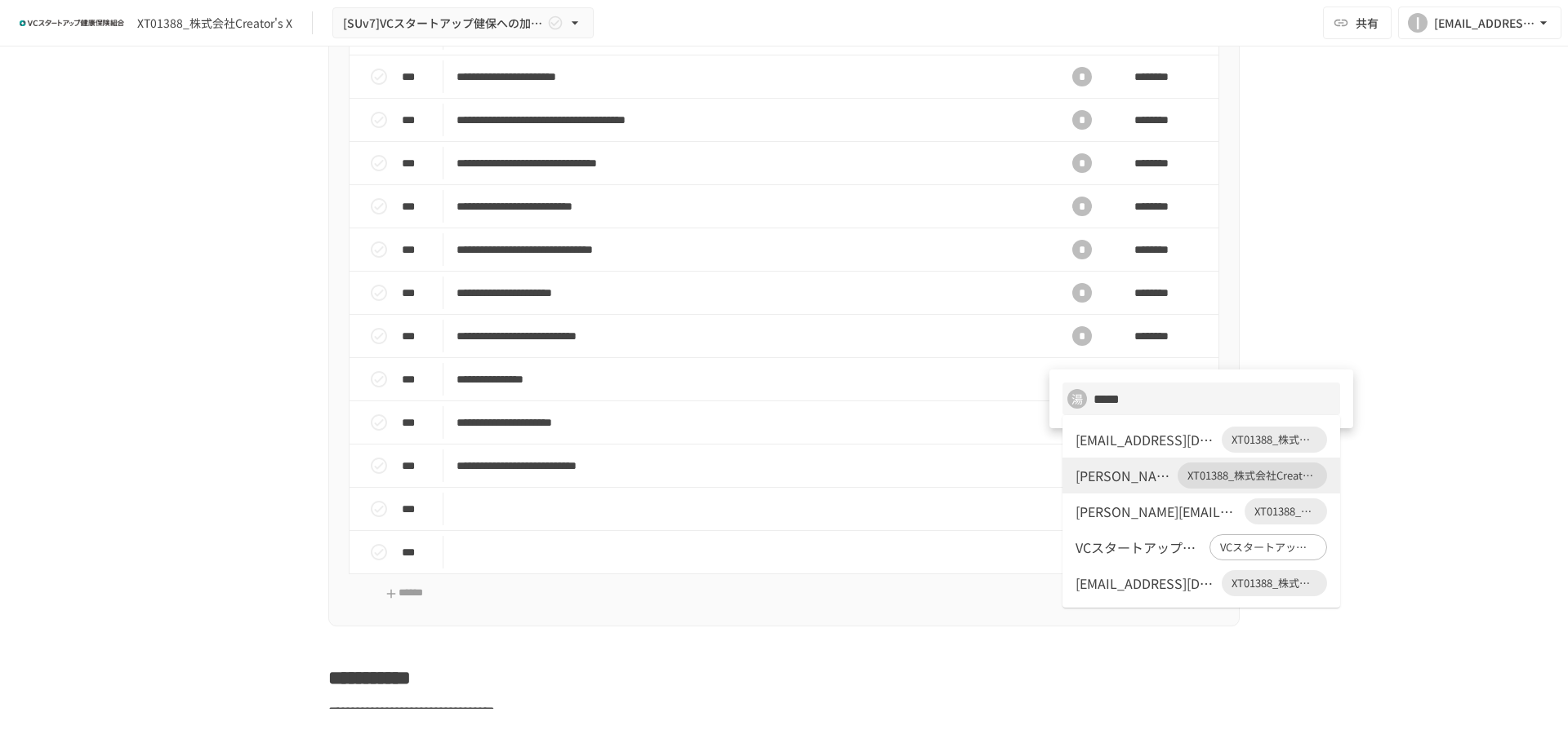
click at [1149, 447] on div "[EMAIL_ADDRESS][DOMAIN_NAME]" at bounding box center [1145, 440] width 139 height 20
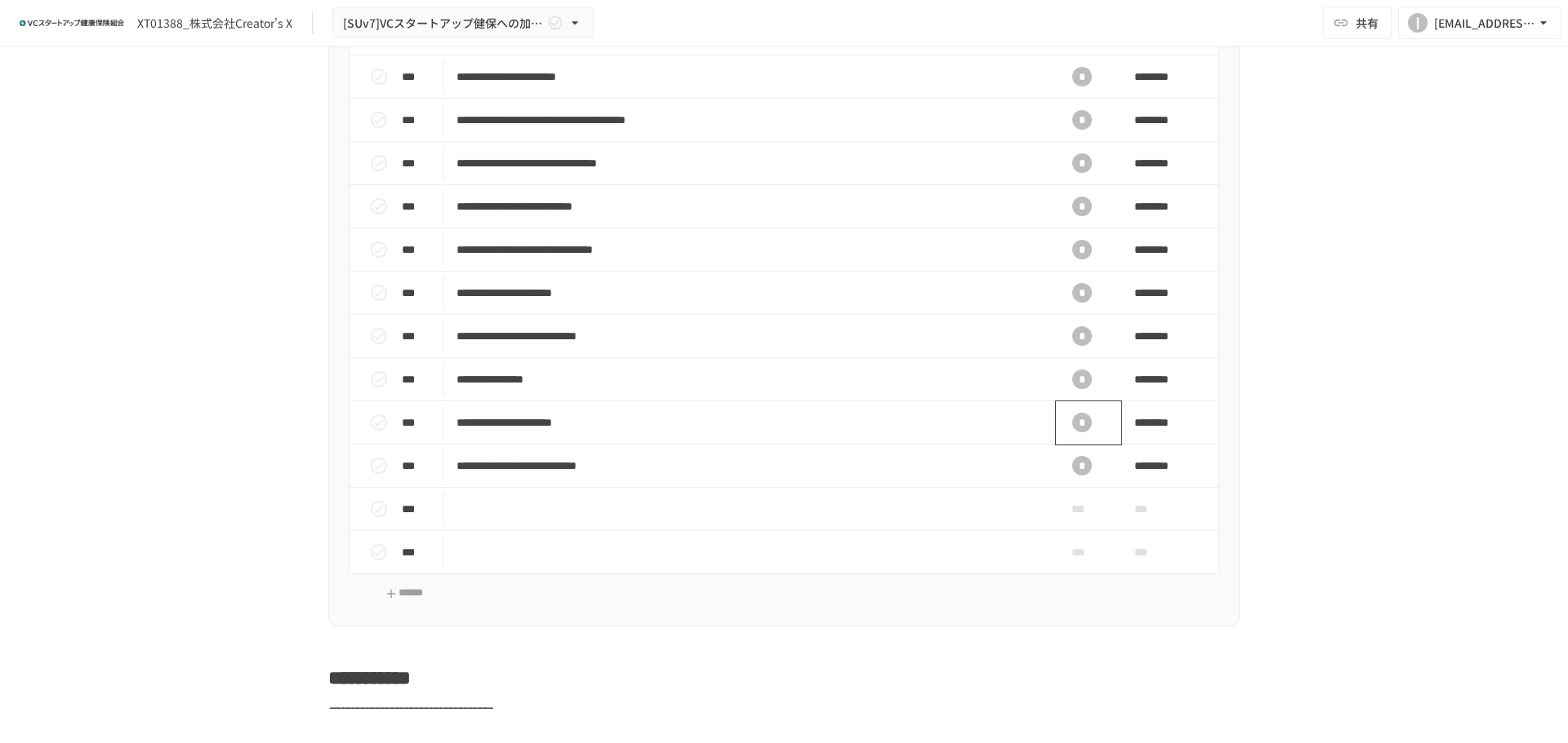
click at [1072, 432] on div "*" at bounding box center [1082, 422] width 20 height 20
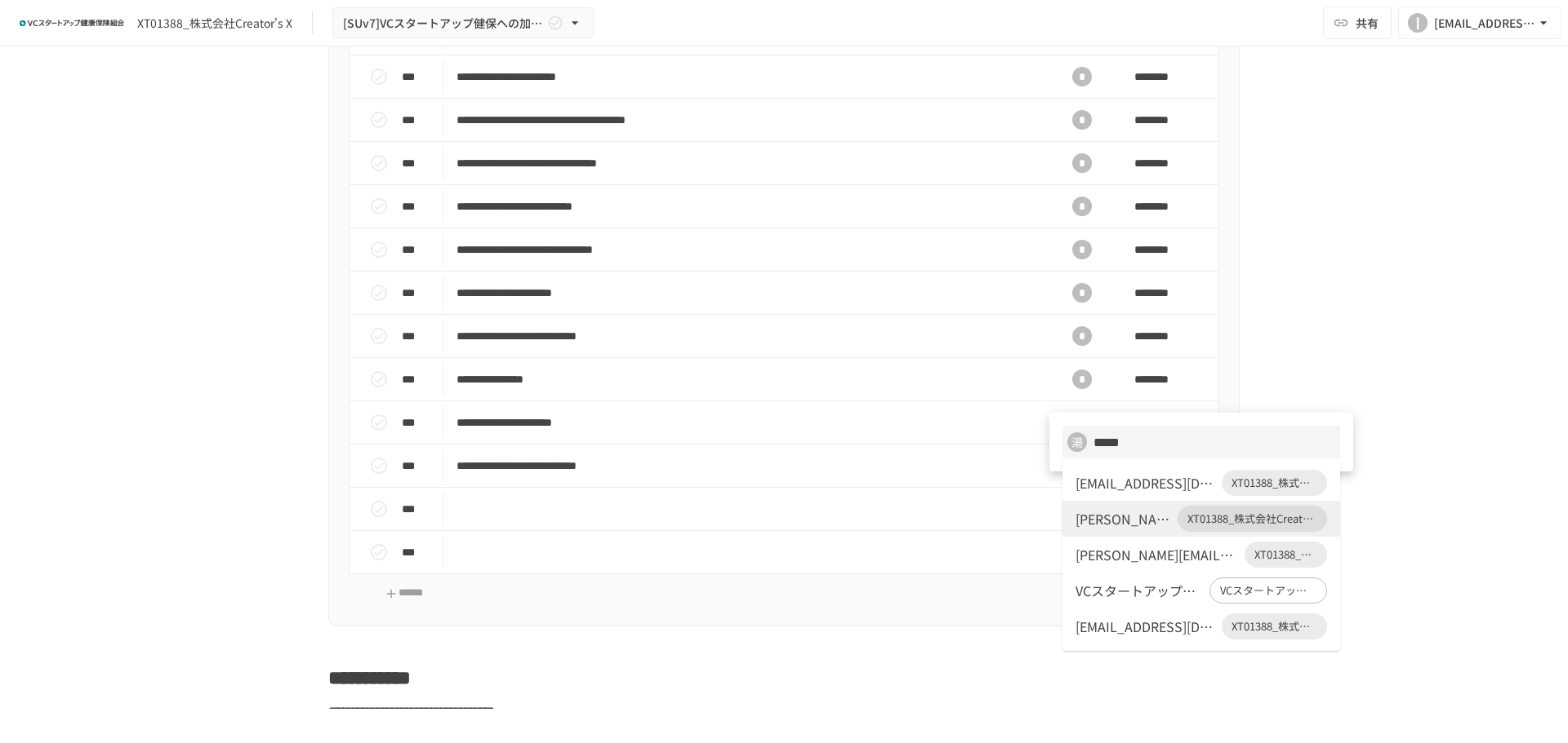
click at [1113, 482] on div "[EMAIL_ADDRESS][DOMAIN_NAME]" at bounding box center [1145, 483] width 139 height 20
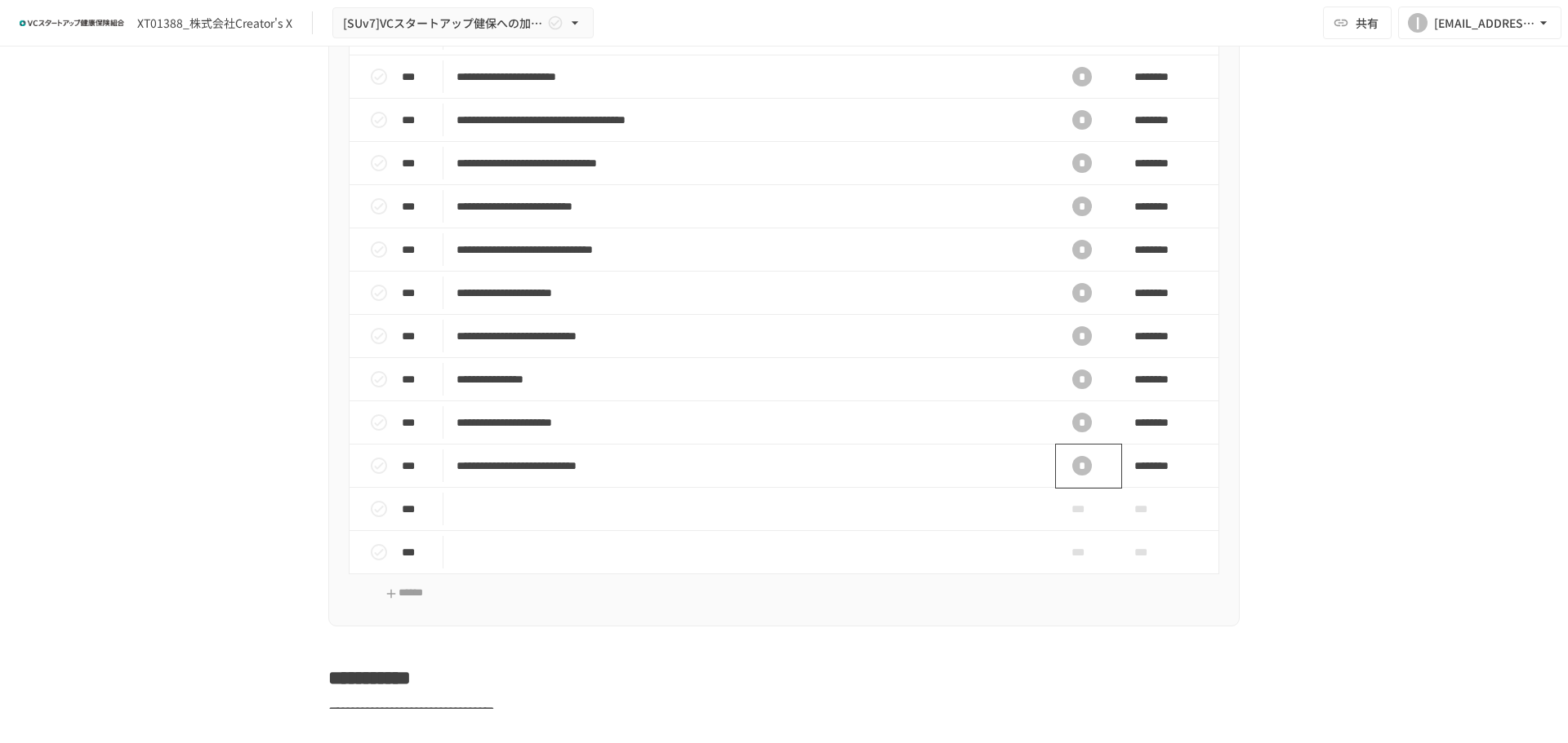
click at [1074, 471] on div "*" at bounding box center [1081, 465] width 52 height 33
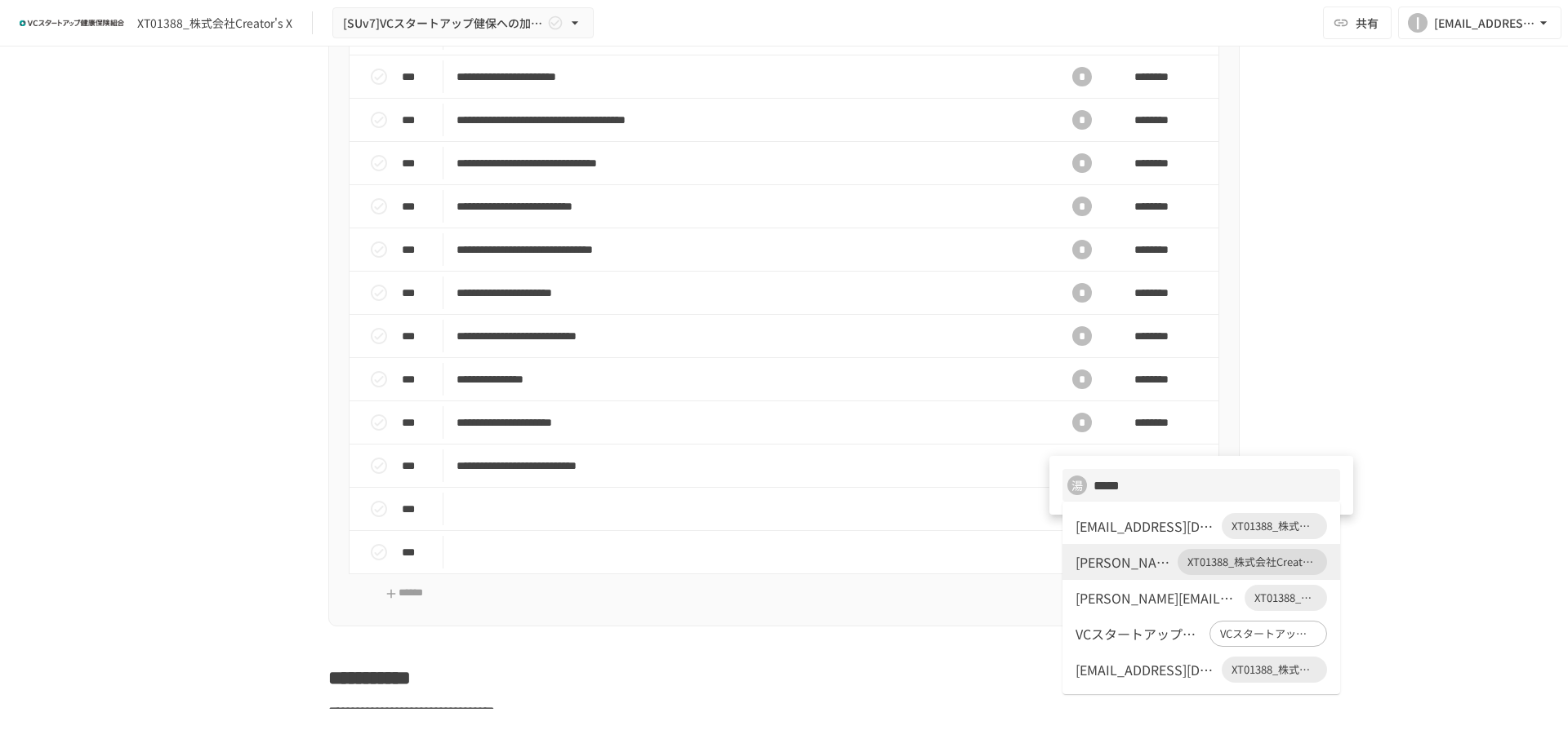
click at [1104, 534] on div "[EMAIL_ADDRESS][DOMAIN_NAME]" at bounding box center [1145, 525] width 139 height 20
type input "*****"
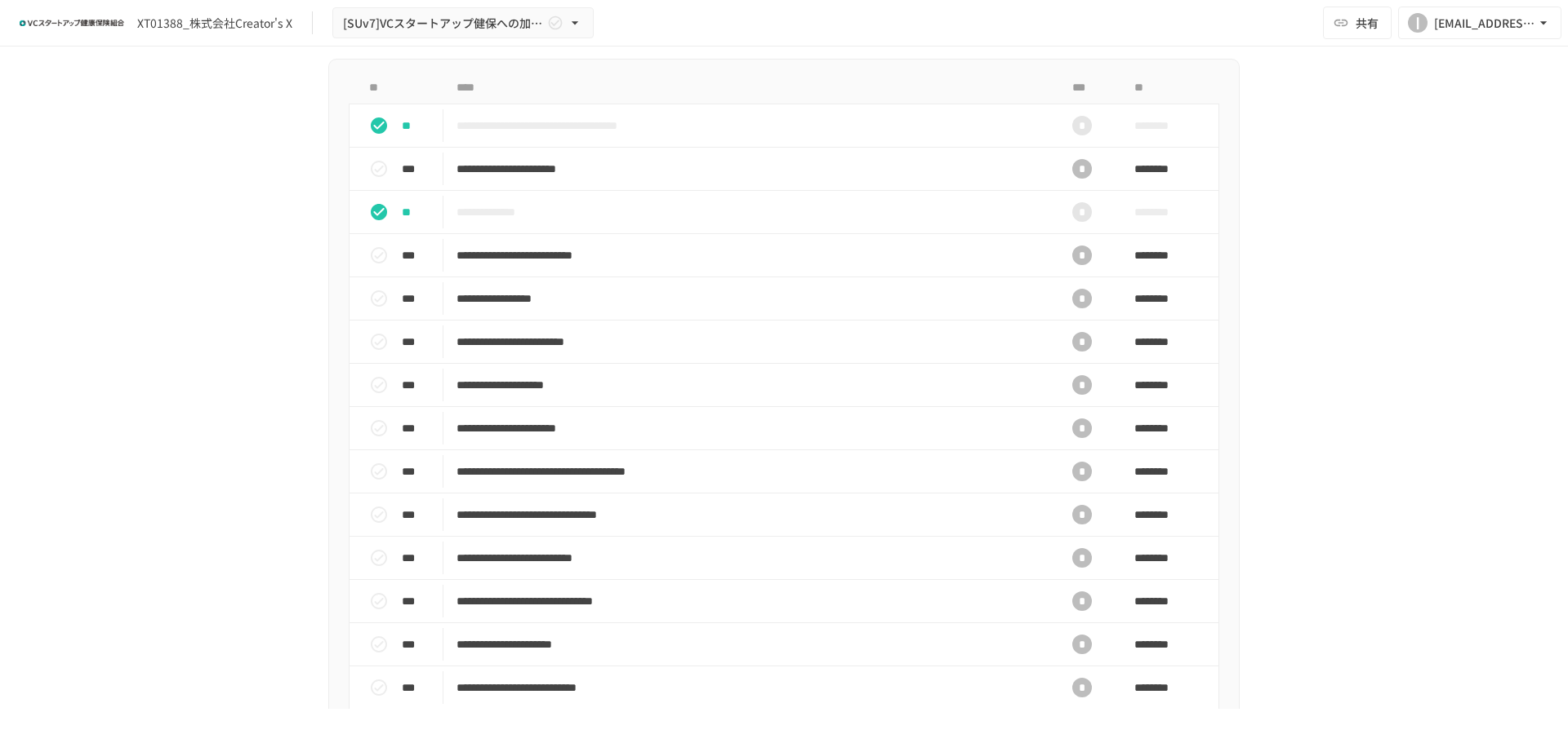
scroll to position [490, 0]
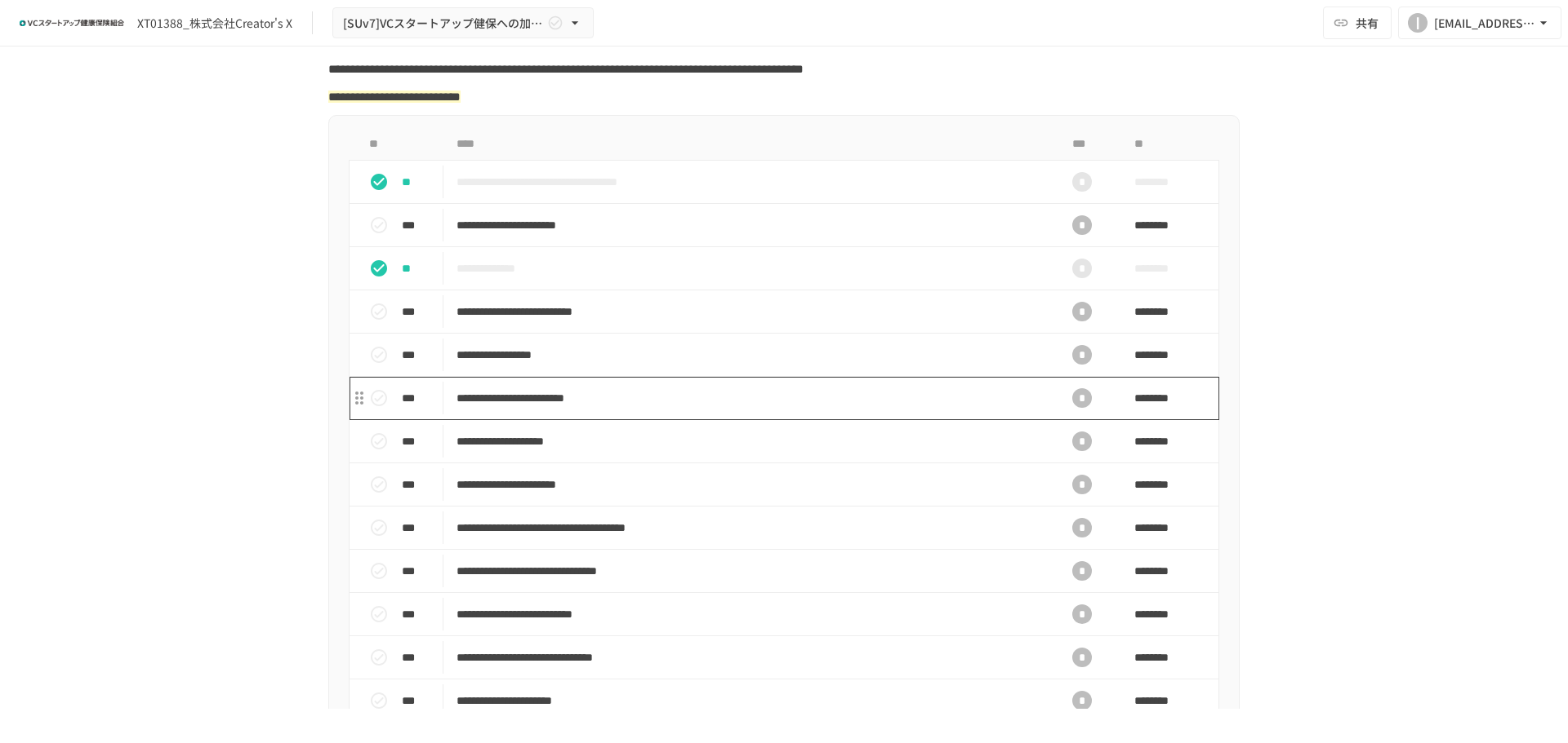
click at [570, 409] on p "**********" at bounding box center [749, 398] width 586 height 21
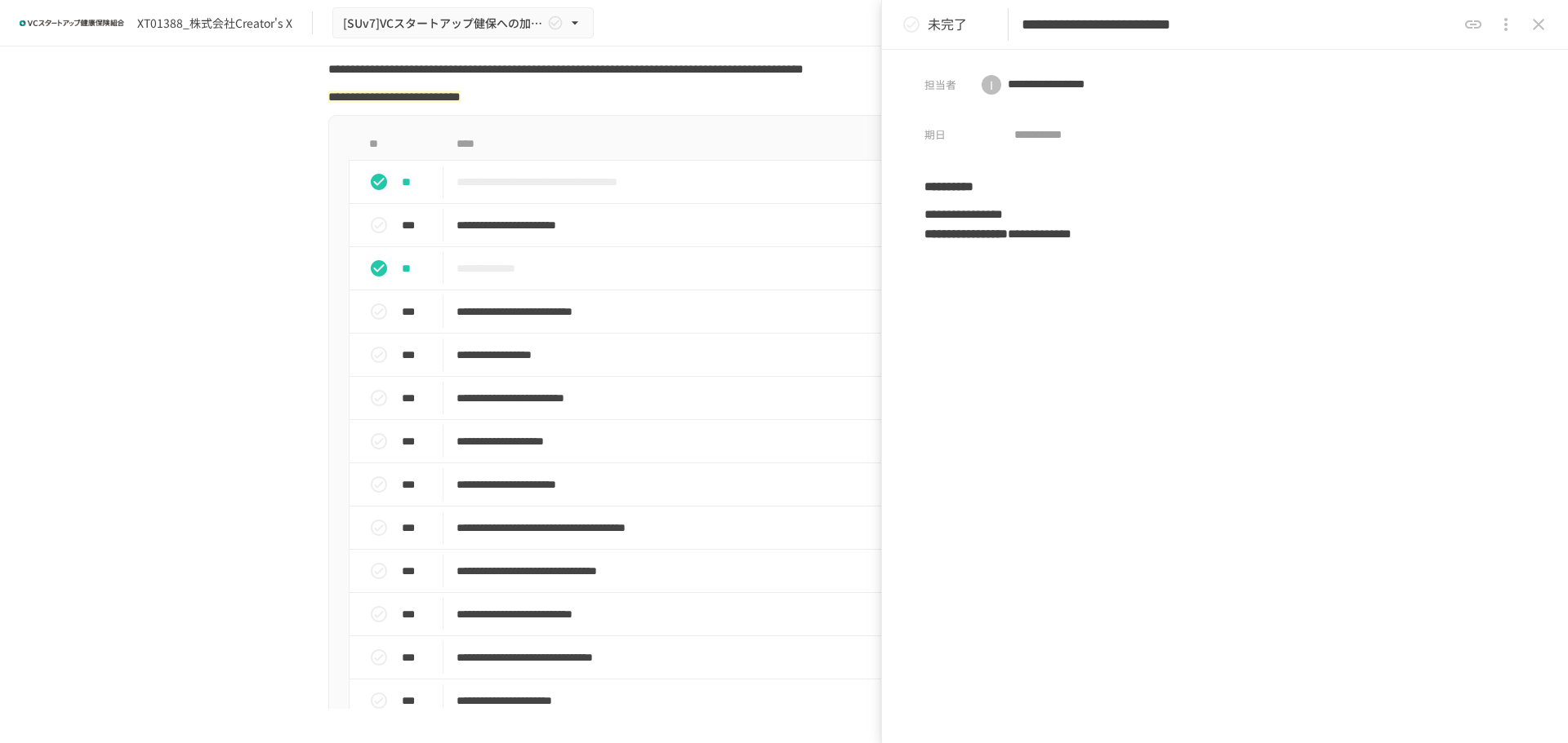
click at [217, 377] on div "**********" at bounding box center [784, 378] width 1568 height 663
click at [1526, 22] on button "close drawer" at bounding box center [1538, 24] width 33 height 33
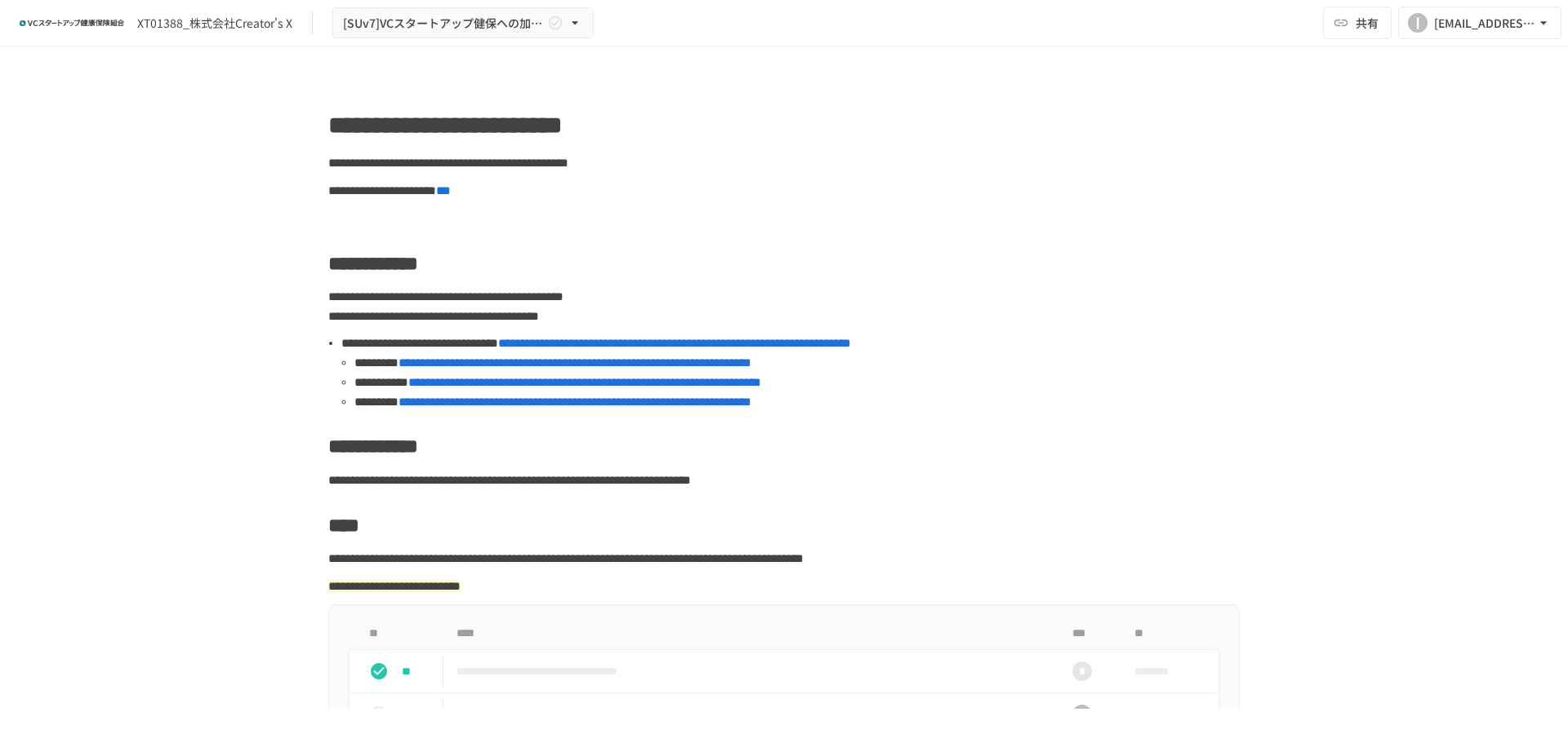
click at [537, 382] on span "**********" at bounding box center [584, 381] width 352 height 12
